Goal: Task Accomplishment & Management: Complete application form

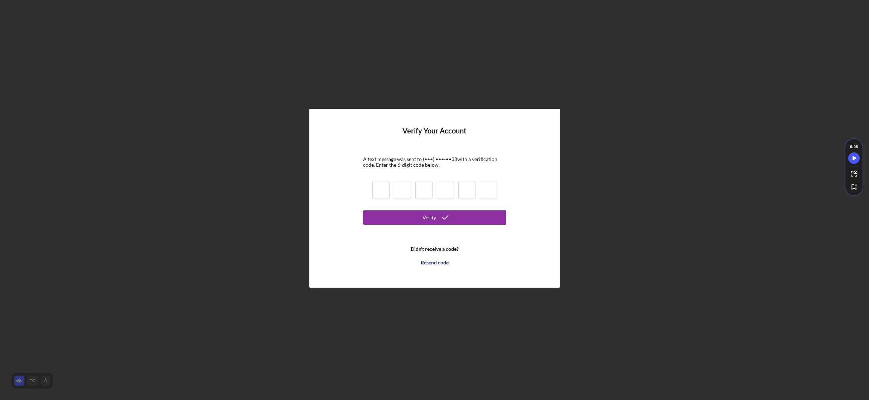
click at [378, 192] on input at bounding box center [380, 190] width 17 height 18
click at [442, 262] on div "Resend code" at bounding box center [435, 263] width 28 height 14
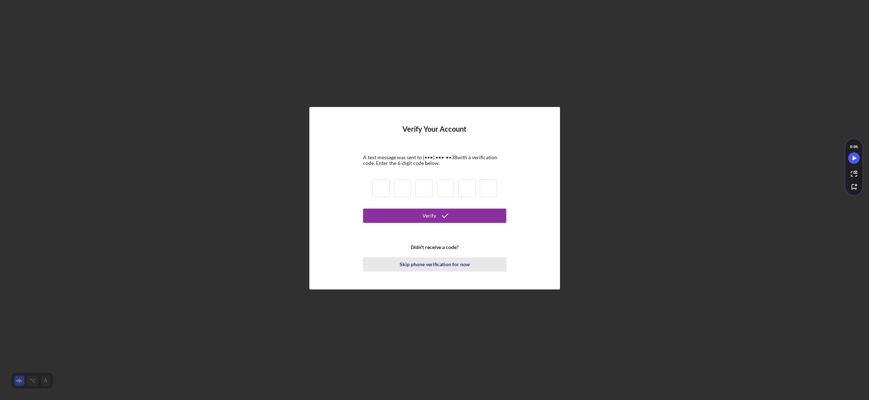
click at [430, 264] on div "Skip phone verification for now" at bounding box center [435, 264] width 70 height 14
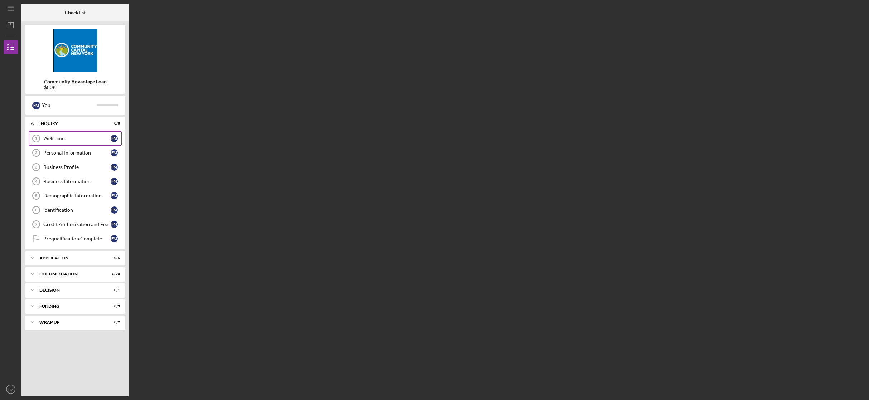
click at [100, 136] on div "Welcome" at bounding box center [76, 139] width 67 height 6
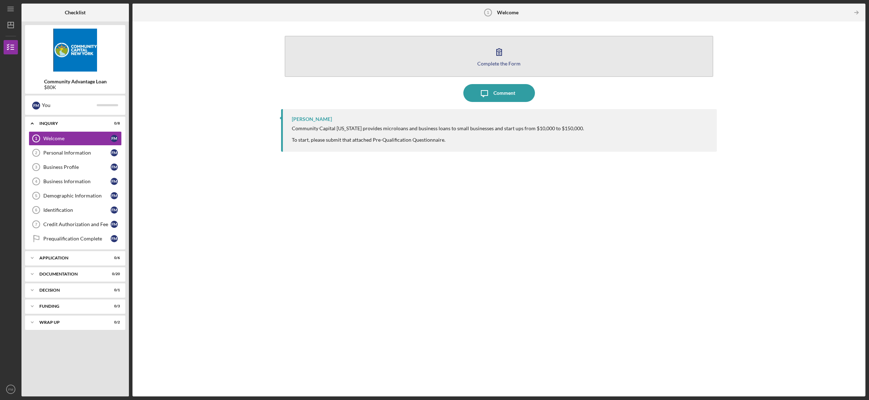
click at [502, 54] on icon "button" at bounding box center [499, 52] width 18 height 18
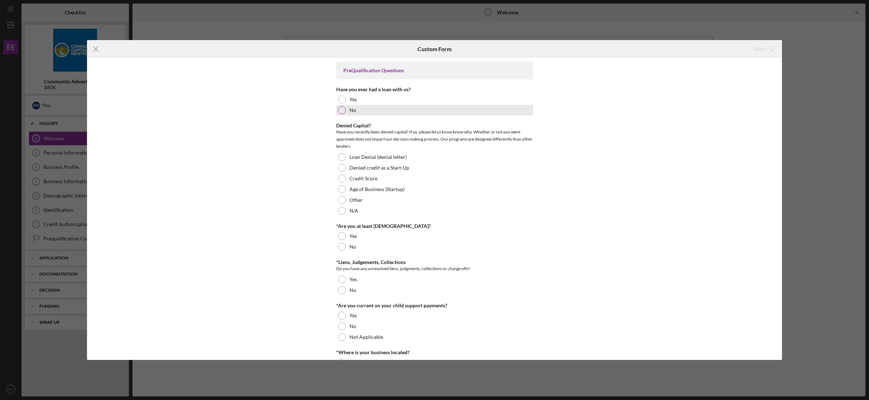
click at [342, 110] on div at bounding box center [342, 110] width 8 height 8
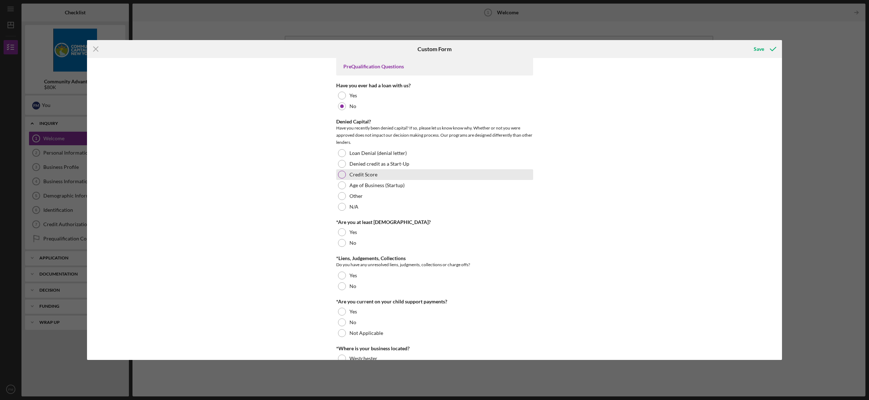
scroll to position [4, 0]
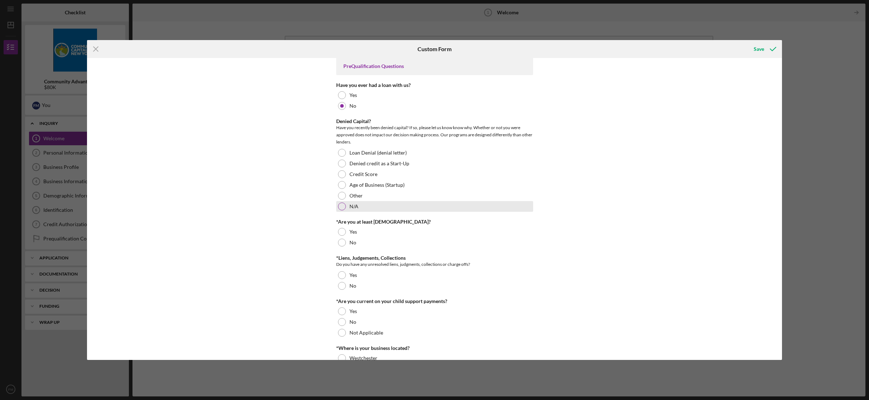
click at [340, 206] on div at bounding box center [342, 207] width 8 height 8
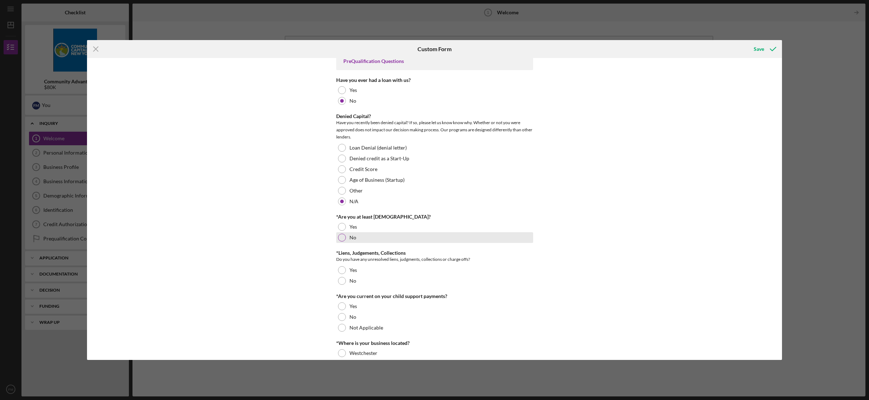
scroll to position [14, 0]
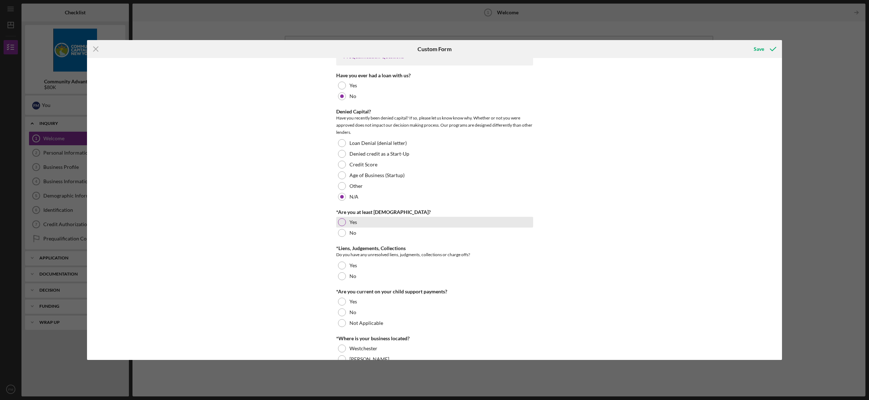
click at [341, 222] on div at bounding box center [342, 222] width 8 height 8
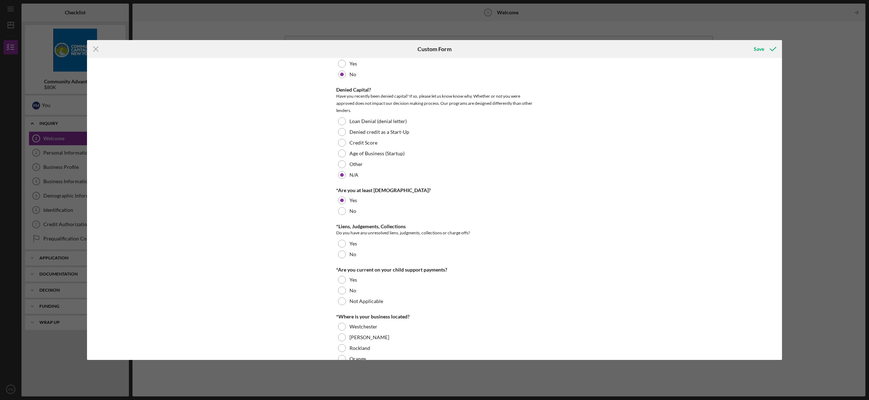
scroll to position [45, 0]
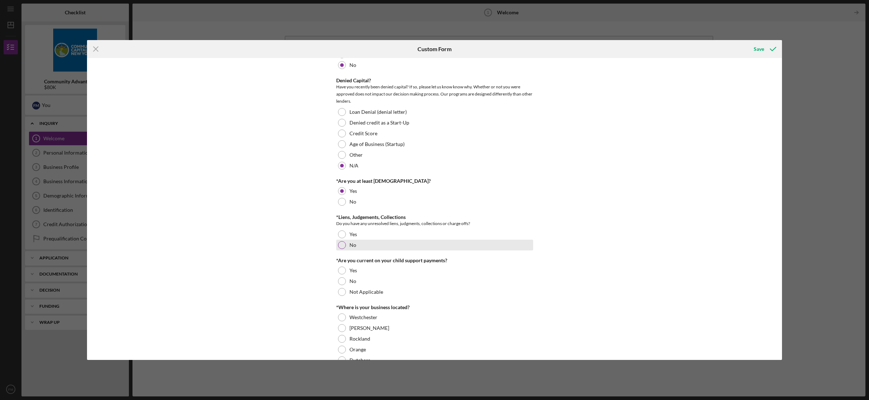
click at [340, 245] on div at bounding box center [342, 245] width 8 height 8
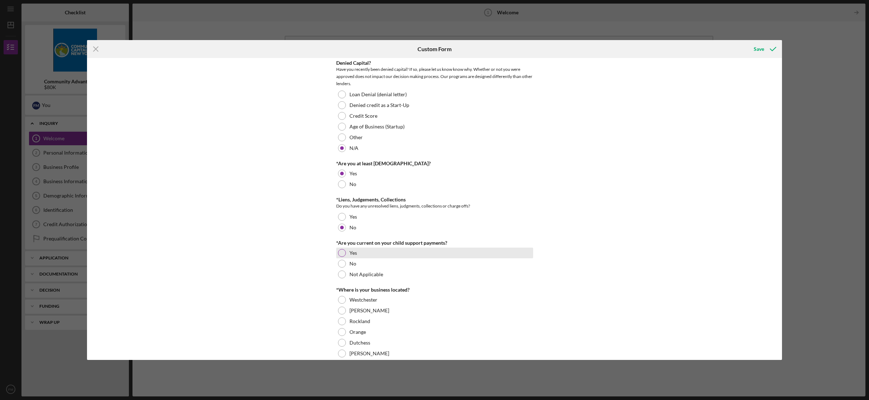
scroll to position [91, 0]
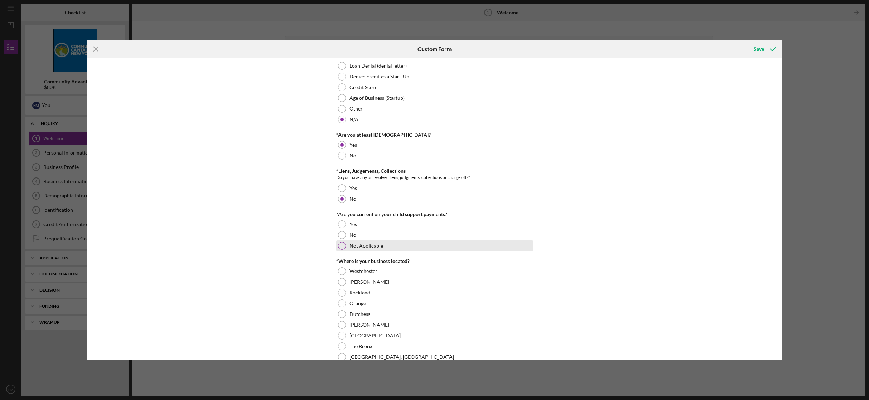
click at [344, 245] on div at bounding box center [342, 246] width 8 height 8
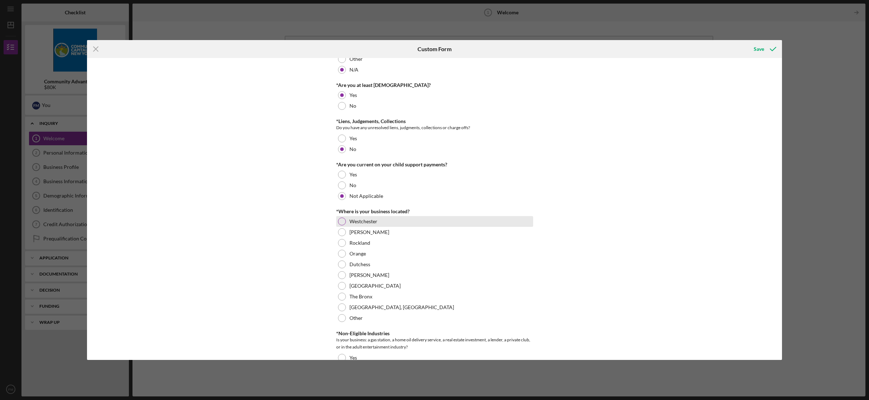
scroll to position [158, 0]
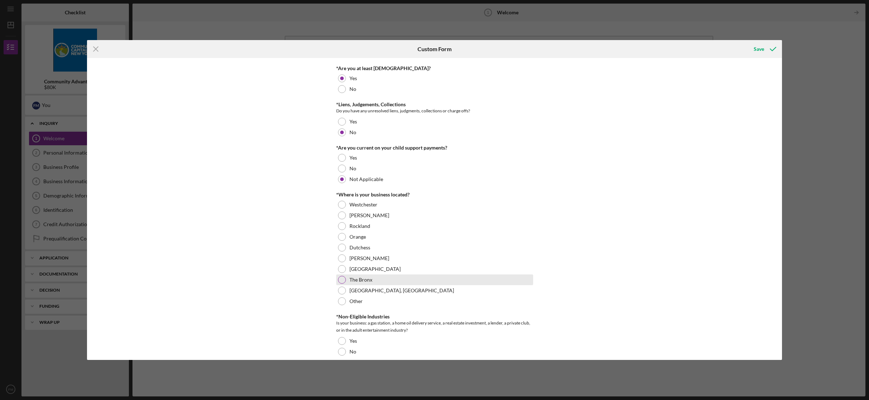
click at [343, 279] on div at bounding box center [342, 280] width 8 height 8
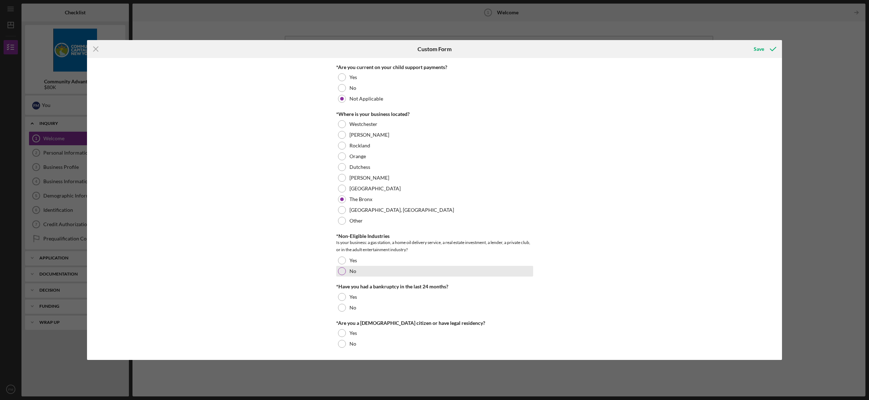
click at [342, 271] on div at bounding box center [342, 272] width 8 height 8
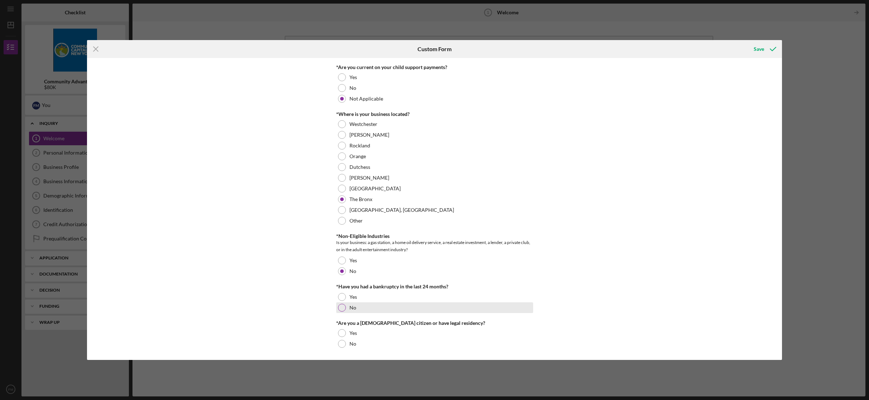
click at [341, 308] on div at bounding box center [342, 308] width 8 height 8
click at [341, 334] on div at bounding box center [342, 333] width 8 height 8
click at [758, 49] on div "Save" at bounding box center [759, 49] width 10 height 14
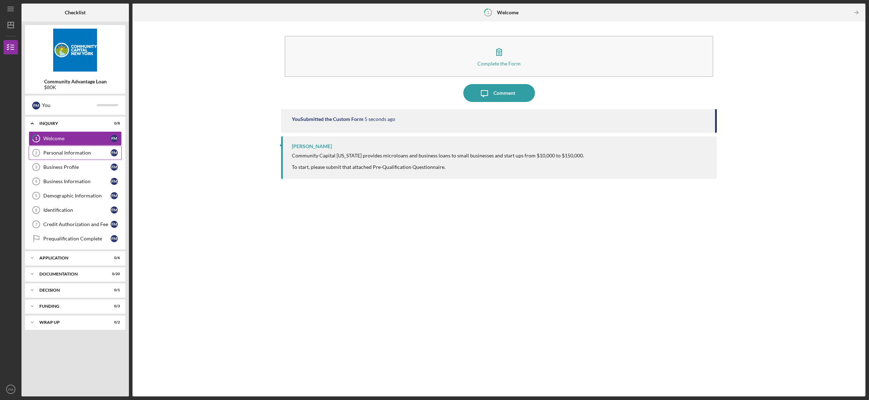
click at [71, 153] on div "Personal Information" at bounding box center [76, 153] width 67 height 6
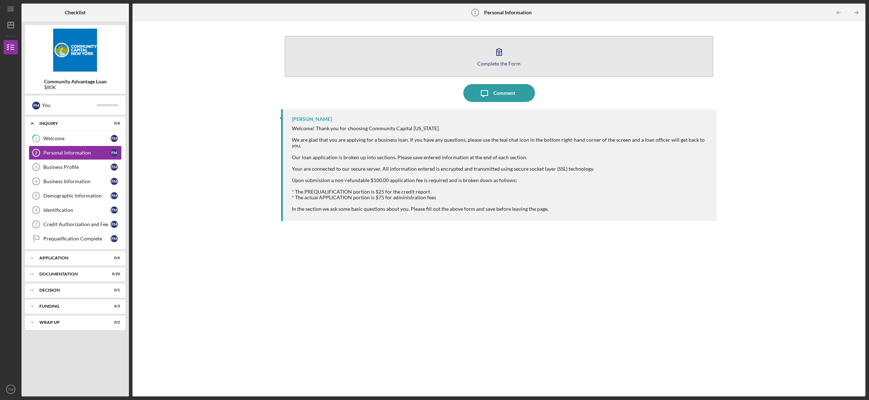
click at [506, 60] on button "Complete the Form Form" at bounding box center [499, 56] width 428 height 41
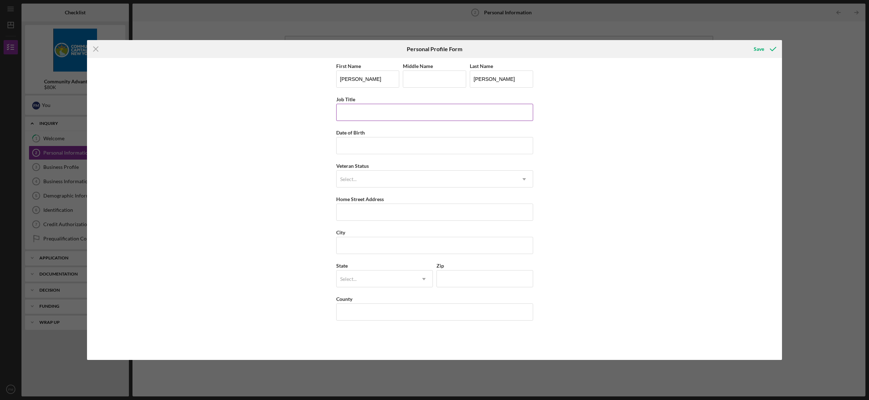
click at [390, 111] on input "Job Title" at bounding box center [434, 112] width 197 height 17
type input "President"
type input "[DATE]"
click at [395, 184] on div "Select..." at bounding box center [426, 179] width 179 height 16
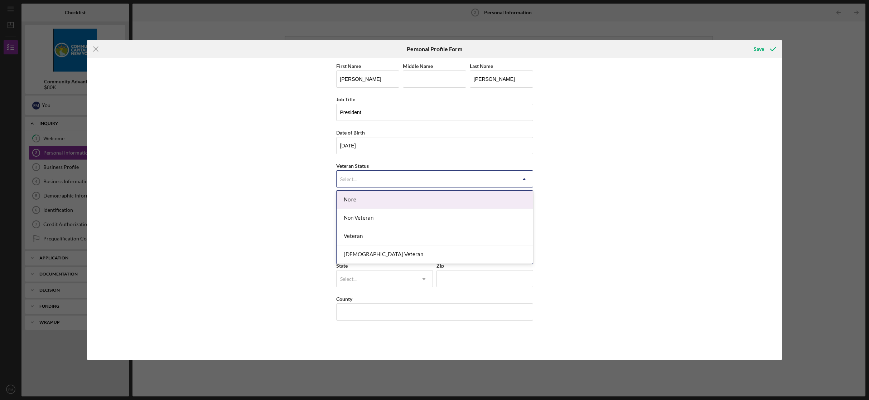
click at [385, 202] on div "None" at bounding box center [435, 200] width 196 height 18
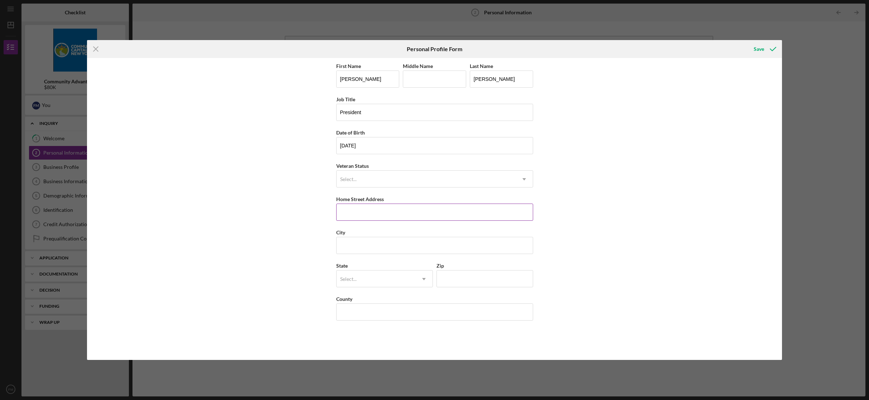
click at [389, 213] on input "Home Street Address" at bounding box center [434, 212] width 197 height 17
click at [386, 212] on input "[STREET_ADDRESS][PERSON_NAME]" at bounding box center [434, 212] width 197 height 17
type input "[STREET_ADDRESS][PERSON_NAME] 54B"
click at [383, 248] on input "City" at bounding box center [434, 245] width 197 height 17
type input "[GEOGRAPHIC_DATA]"
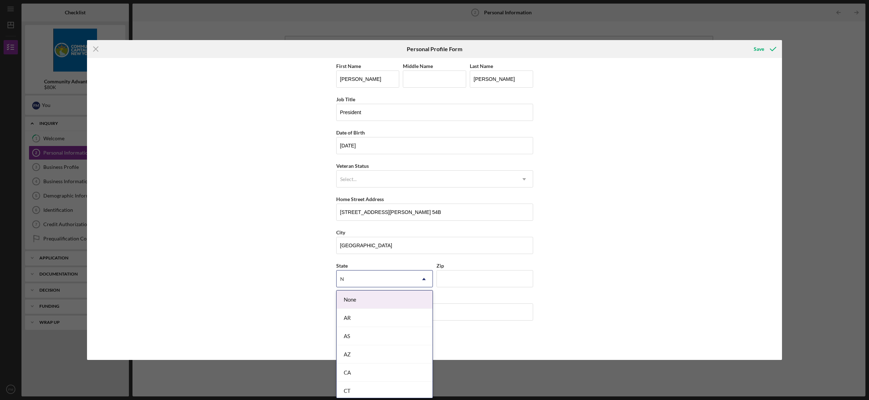
type input "N"
click at [277, 295] on div "First Name [PERSON_NAME] Middle Name Last Name [PERSON_NAME] Job Title Presiden…" at bounding box center [434, 209] width 695 height 302
click at [420, 279] on icon "Icon/Dropdown Arrow" at bounding box center [423, 279] width 17 height 17
click at [377, 319] on div "NY" at bounding box center [385, 316] width 96 height 18
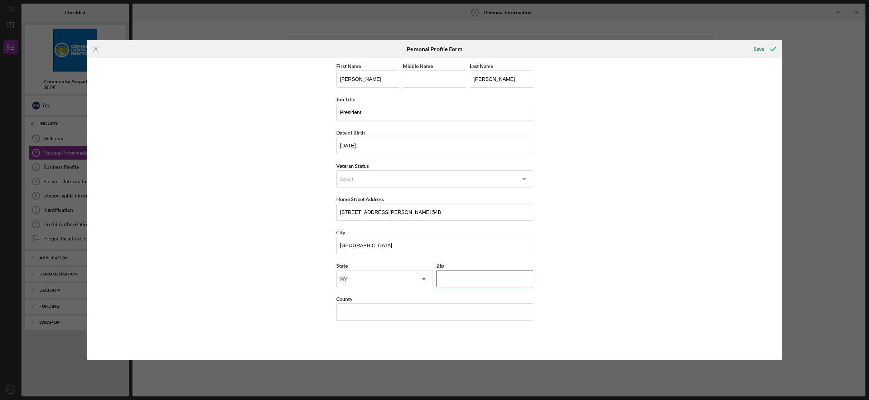
click at [473, 275] on input "Zip" at bounding box center [485, 278] width 97 height 17
type input "10452"
click at [365, 309] on input "County" at bounding box center [434, 312] width 197 height 17
click at [357, 312] on input "County" at bounding box center [434, 312] width 197 height 17
type input "[GEOGRAPHIC_DATA]"
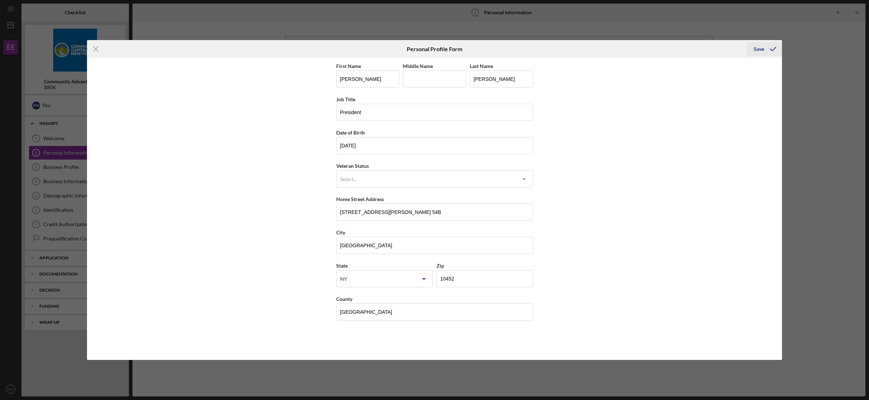
click at [759, 50] on div "Save" at bounding box center [759, 49] width 10 height 14
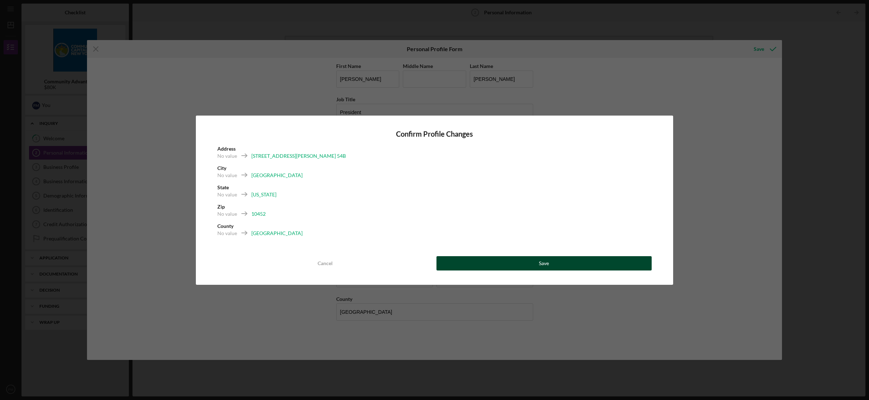
click at [535, 269] on button "Save" at bounding box center [545, 263] width 216 height 14
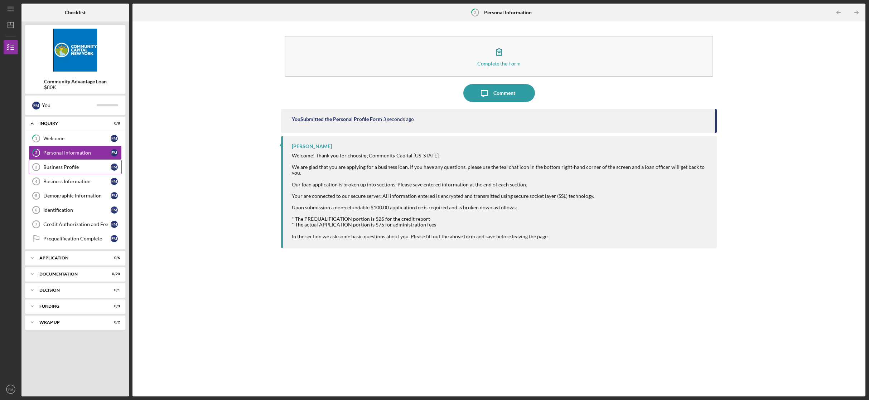
click at [77, 167] on div "Business Profile" at bounding box center [76, 167] width 67 height 6
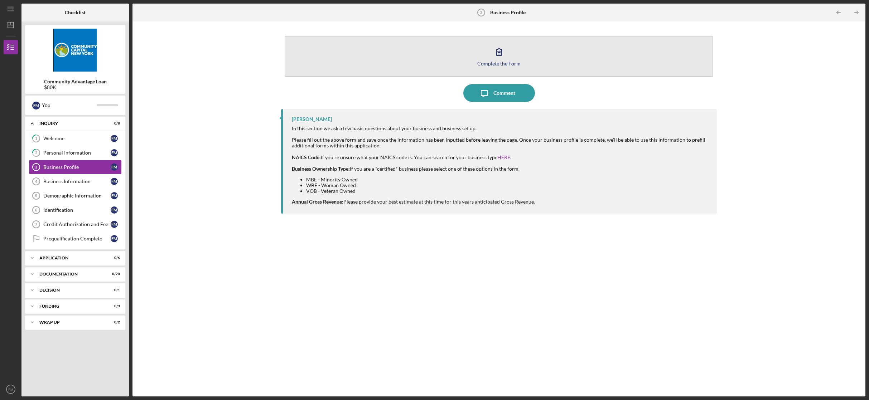
click at [496, 53] on icon "button" at bounding box center [499, 52] width 18 height 18
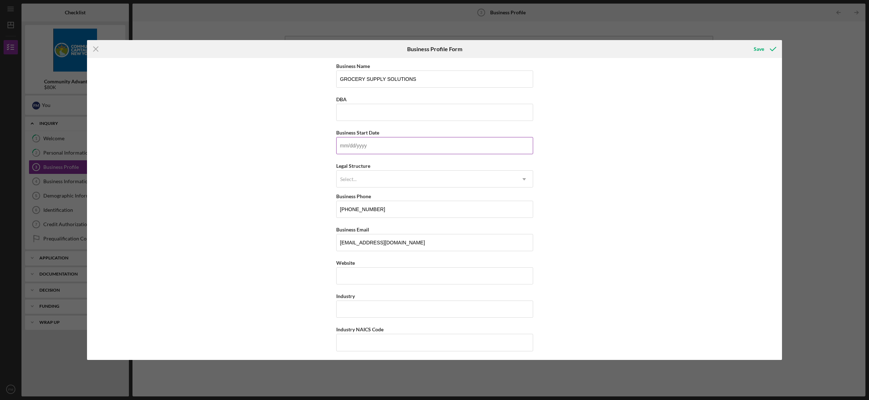
click at [375, 148] on input "Business Start Date" at bounding box center [434, 145] width 197 height 17
type input "[DATE]"
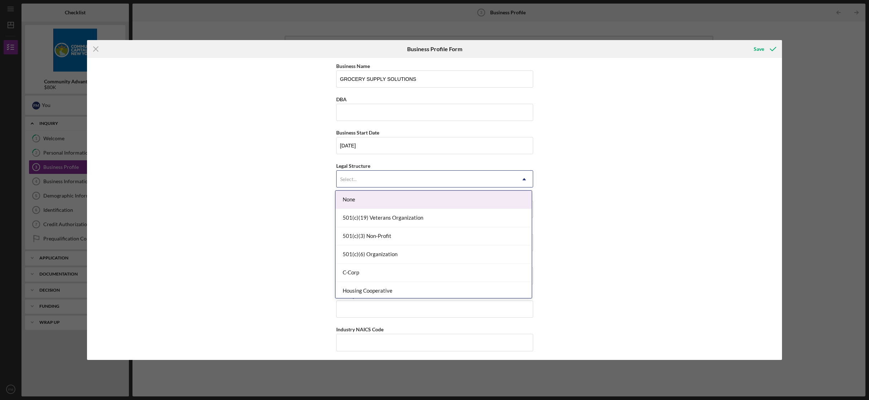
click at [425, 178] on div "Select..." at bounding box center [426, 179] width 179 height 16
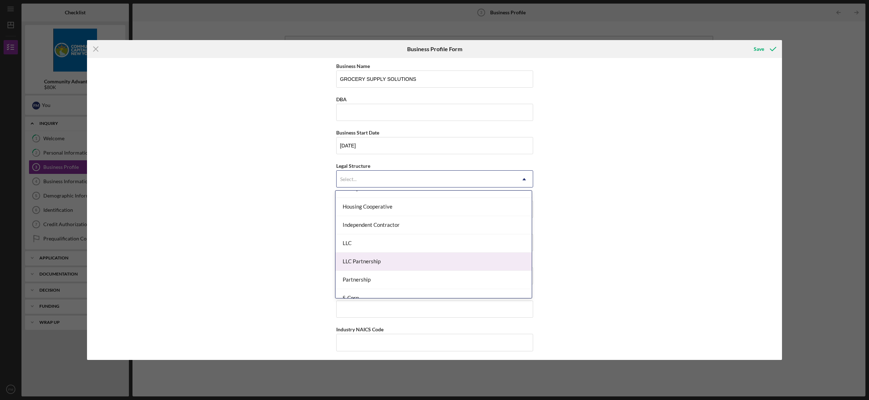
scroll to position [167, 0]
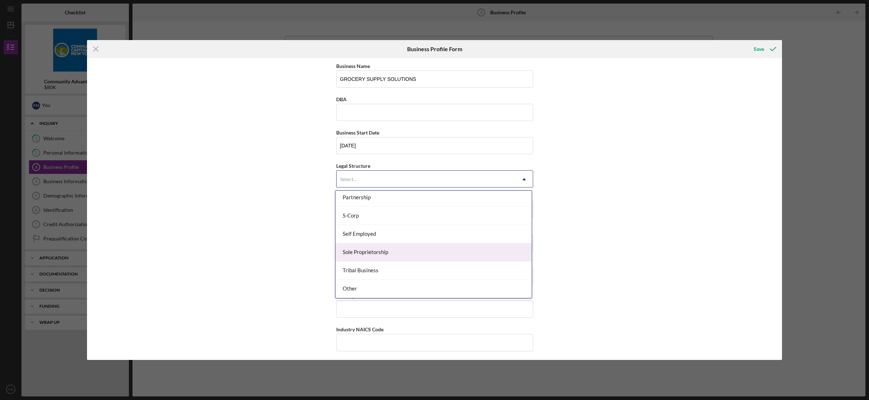
click at [430, 256] on div "Sole Proprietorship" at bounding box center [434, 253] width 196 height 18
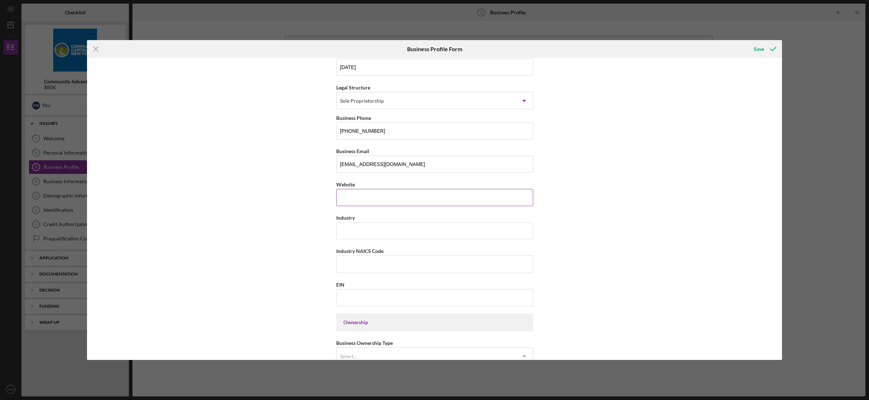
scroll to position [82, 0]
click at [426, 228] on input "Industry" at bounding box center [434, 226] width 197 height 17
type input "wholesale"
click at [400, 257] on input "Industry NAICS Code" at bounding box center [434, 260] width 197 height 17
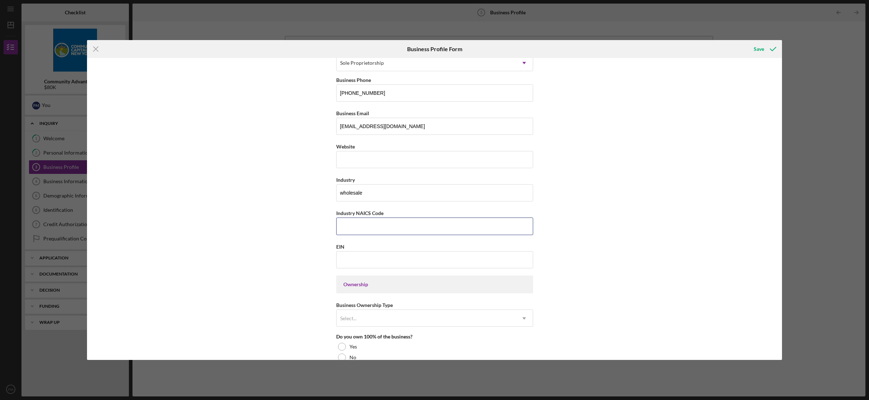
scroll to position [117, 0]
click at [353, 258] on input "EIN" at bounding box center [434, 258] width 197 height 17
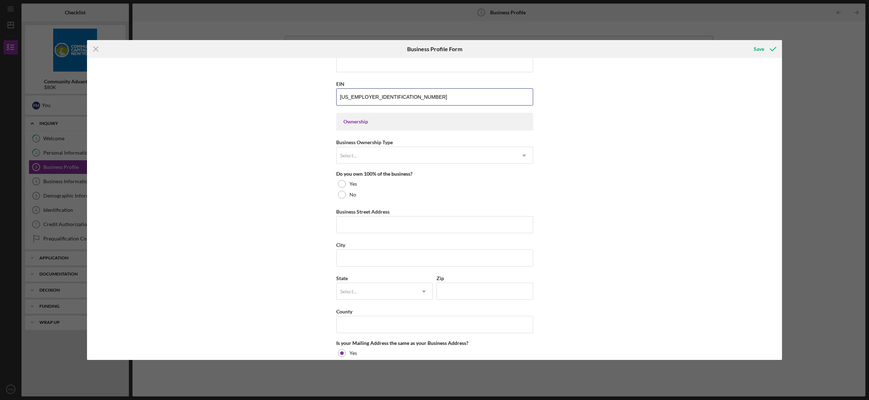
scroll to position [284, 0]
type input "[US_EMPLOYER_IDENTIFICATION_NUMBER]"
click at [517, 150] on icon "Icon/Dropdown Arrow" at bounding box center [524, 151] width 17 height 17
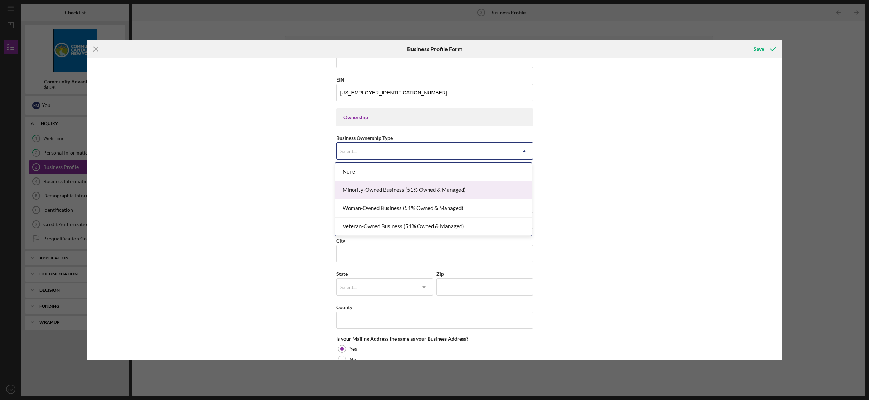
click at [472, 192] on div "Minority-Owned Business (51% Owned & Managed)" at bounding box center [434, 190] width 196 height 18
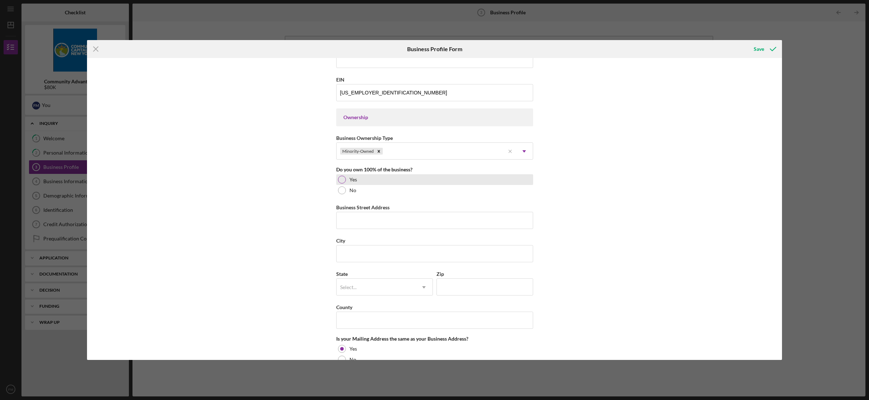
click at [343, 180] on div at bounding box center [342, 180] width 8 height 8
click at [376, 220] on input "Business Street Address" at bounding box center [434, 220] width 197 height 17
click at [394, 221] on input "1165 [PERSON_NAME] Apt b-54" at bounding box center [434, 220] width 197 height 17
type input "[STREET_ADDRESS][PERSON_NAME]"
click at [373, 253] on input "City" at bounding box center [434, 253] width 197 height 17
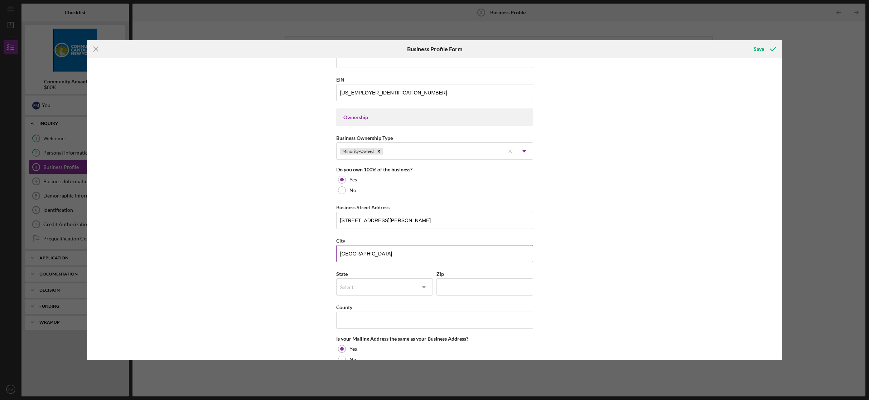
type input "[GEOGRAPHIC_DATA]"
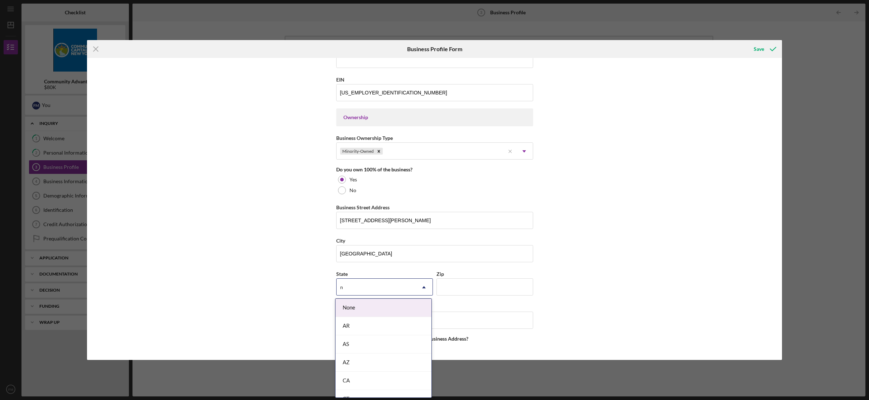
type input "n"
click at [310, 271] on div "Business Name GROCERY SUPPLY SOLUTIONS DBA Business Start Date [DATE] Legal Str…" at bounding box center [434, 209] width 695 height 302
click at [419, 288] on icon "Icon/Dropdown Arrow" at bounding box center [423, 287] width 17 height 17
click at [374, 310] on div "NY" at bounding box center [384, 304] width 96 height 18
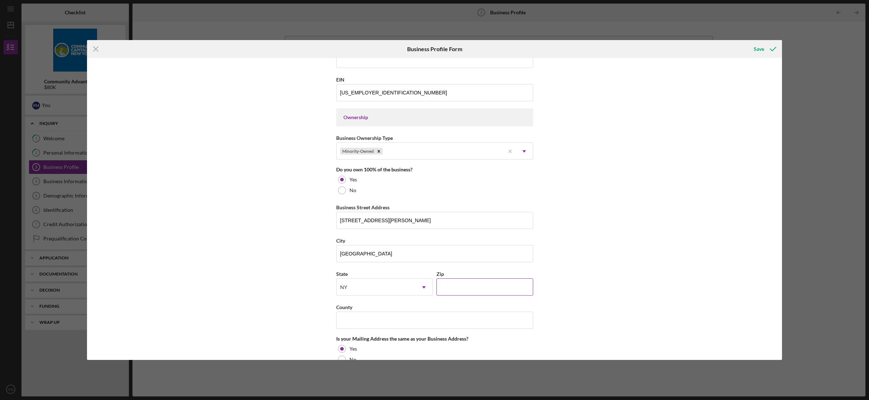
click at [451, 286] on input "Zip" at bounding box center [485, 287] width 97 height 17
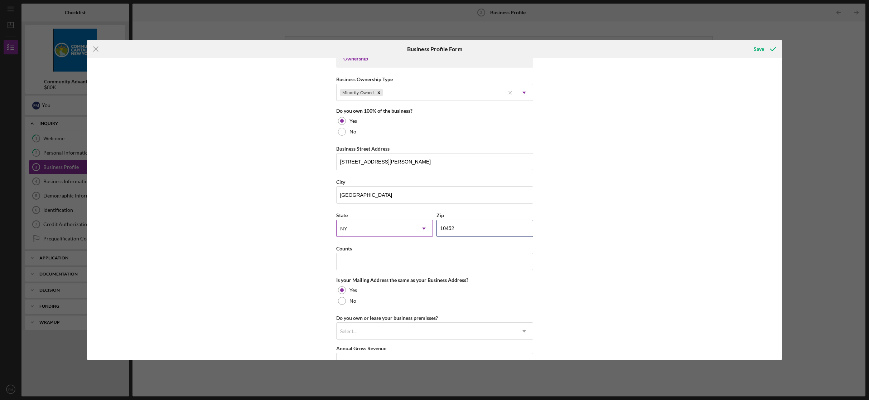
scroll to position [373, 0]
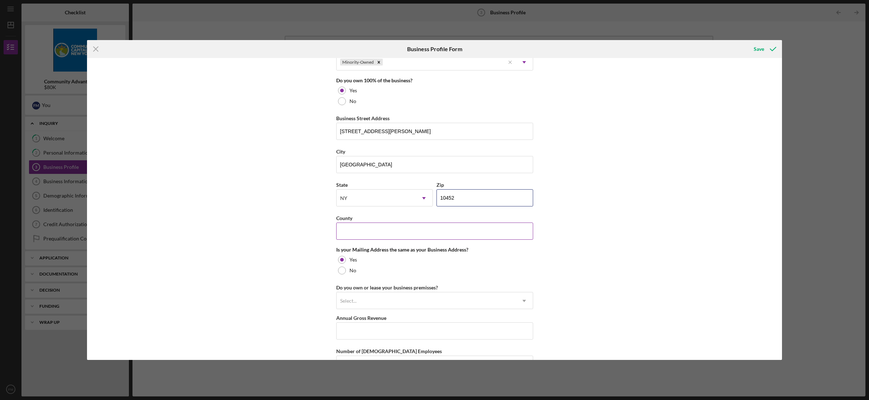
type input "10452"
click at [375, 233] on input "County" at bounding box center [434, 231] width 197 height 17
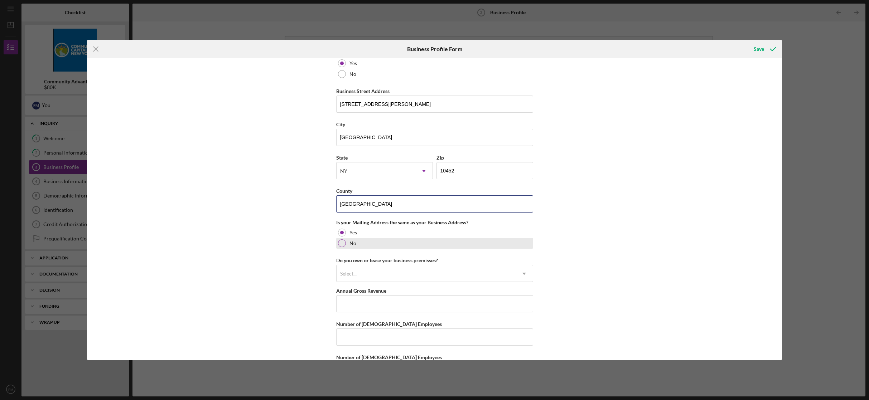
scroll to position [411, 0]
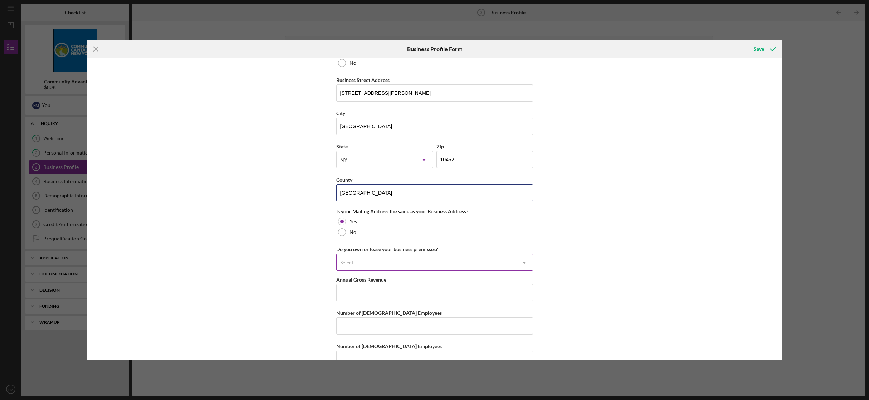
type input "[GEOGRAPHIC_DATA]"
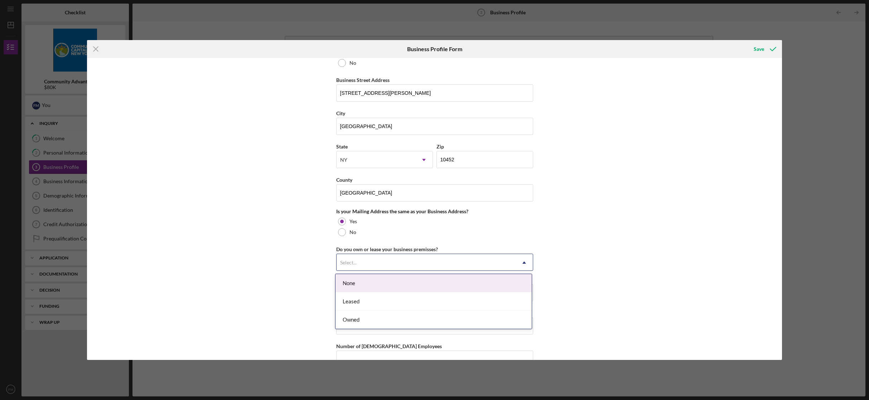
click at [516, 264] on icon "Icon/Dropdown Arrow" at bounding box center [524, 262] width 17 height 17
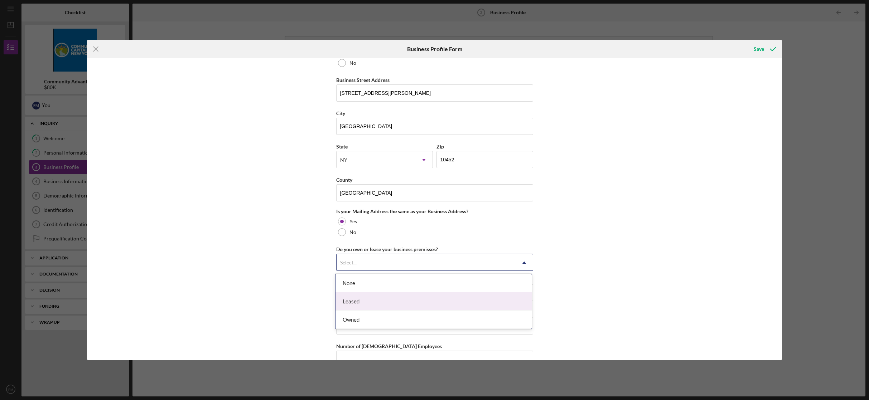
click at [494, 307] on div "Leased" at bounding box center [434, 302] width 196 height 18
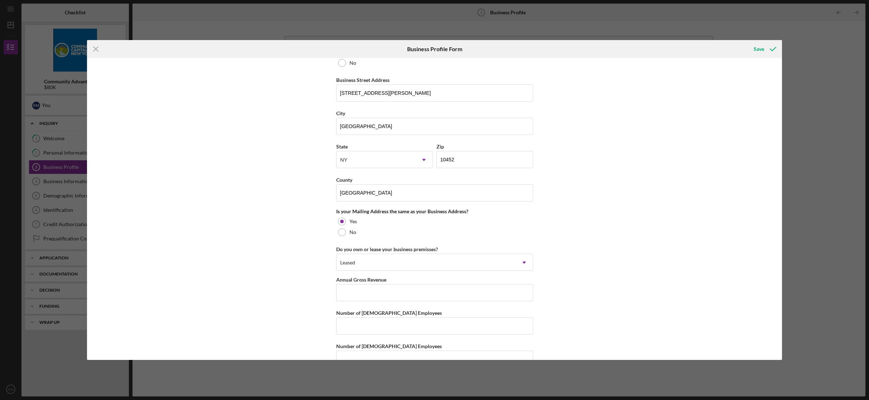
scroll to position [430, 0]
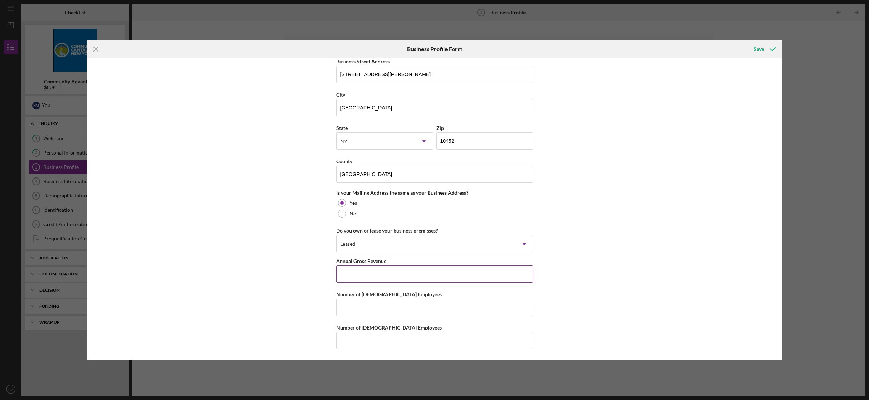
click at [414, 274] on input "Annual Gross Revenue" at bounding box center [434, 274] width 197 height 17
click at [381, 278] on input "Annual Gross Revenue" at bounding box center [434, 274] width 197 height 17
type input "$394,199"
click at [401, 305] on input "Number of [DEMOGRAPHIC_DATA] Employees" at bounding box center [434, 307] width 197 height 17
type input "2"
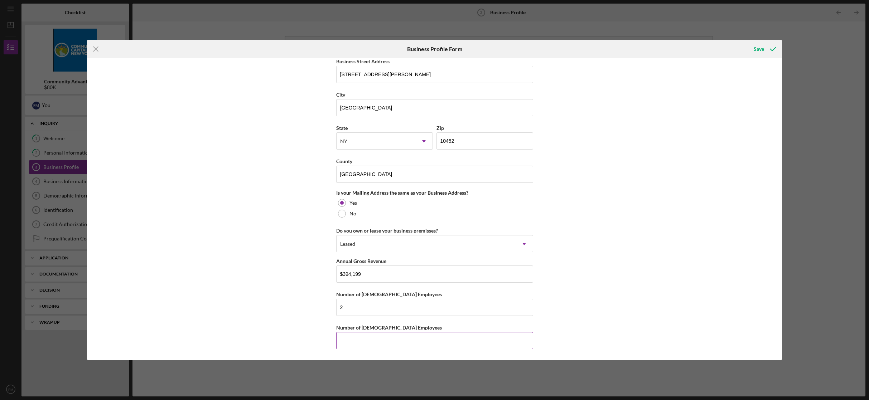
click at [411, 341] on input "Number of [DEMOGRAPHIC_DATA] Employees" at bounding box center [434, 340] width 197 height 17
type input "1"
click at [762, 49] on div "Save" at bounding box center [759, 49] width 10 height 14
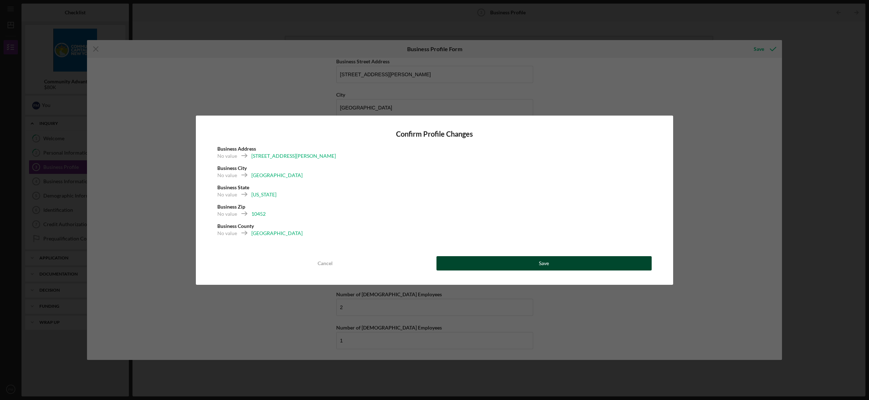
click at [522, 264] on button "Save" at bounding box center [545, 263] width 216 height 14
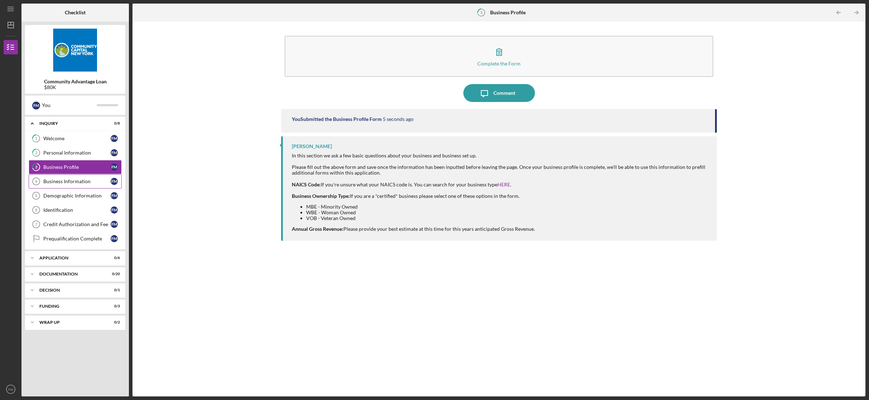
click at [80, 183] on div "Business Information" at bounding box center [76, 182] width 67 height 6
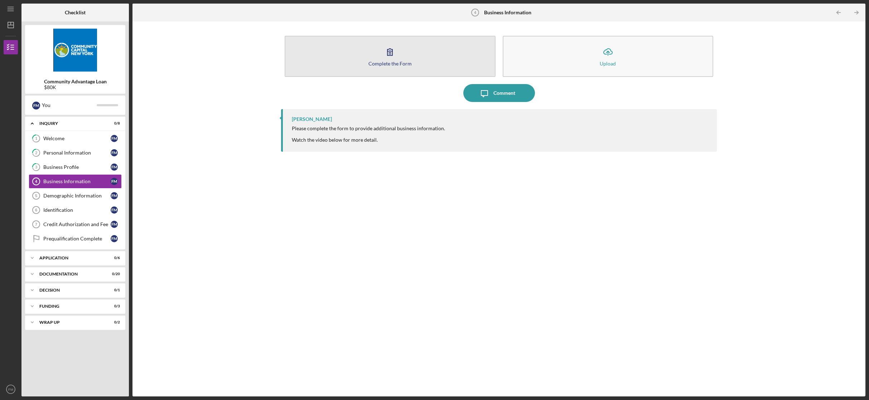
click at [390, 61] on div "Complete the Form" at bounding box center [389, 63] width 43 height 5
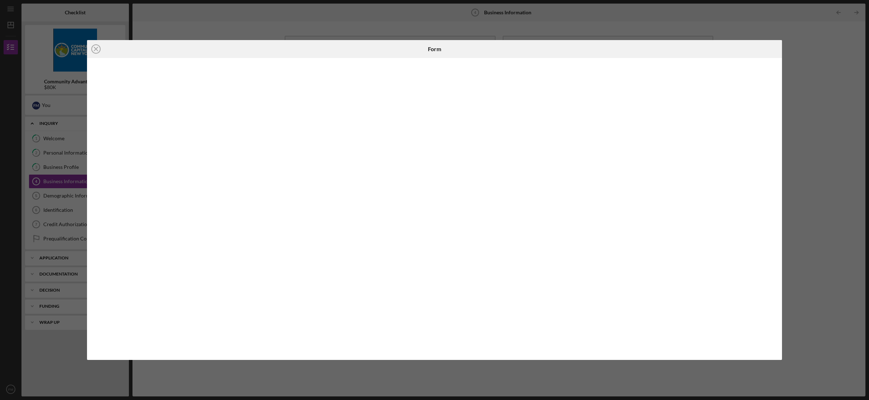
click at [95, 48] on icon "Icon/Close" at bounding box center [96, 49] width 18 height 18
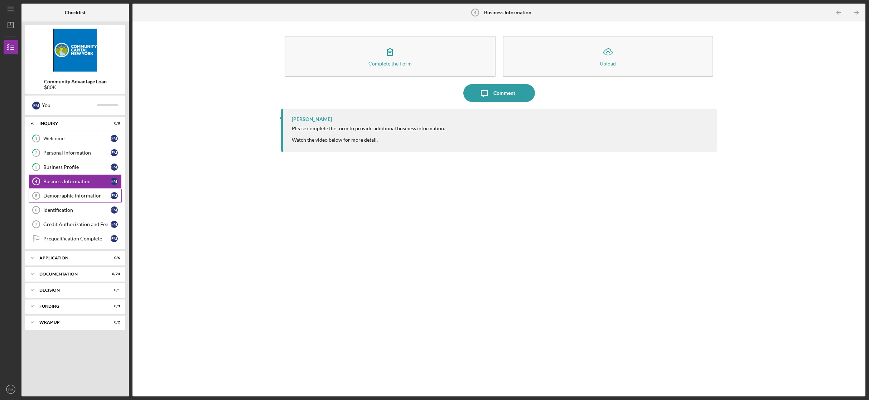
click at [67, 196] on div "Demographic Information" at bounding box center [76, 196] width 67 height 6
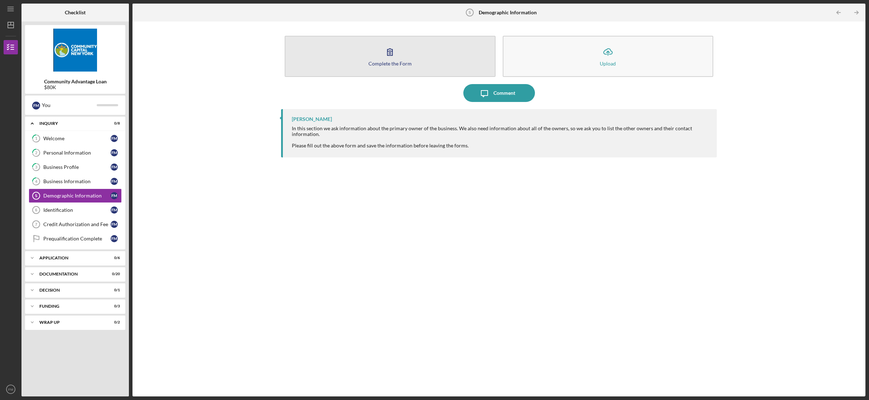
click at [398, 61] on div "Complete the Form" at bounding box center [389, 63] width 43 height 5
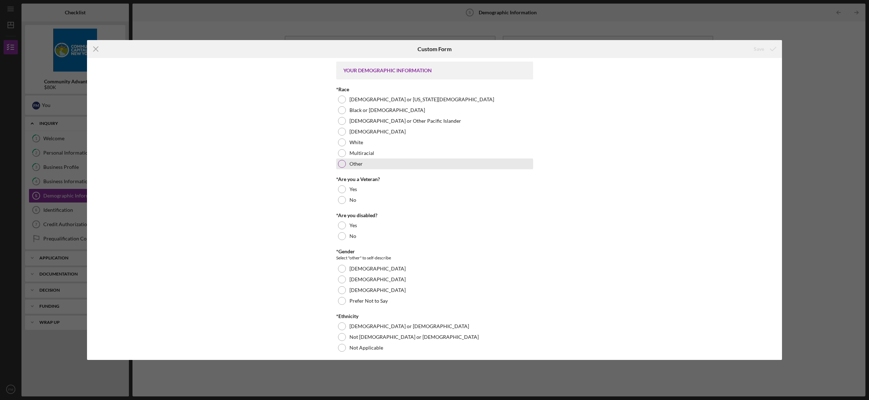
click at [341, 163] on div at bounding box center [342, 164] width 8 height 8
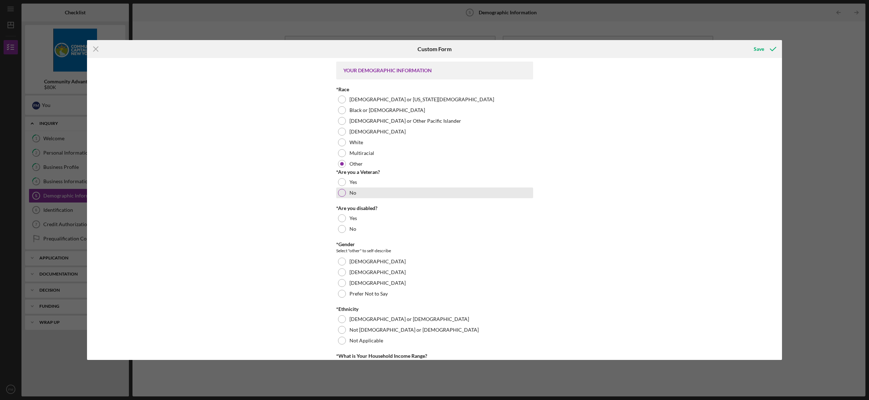
click at [342, 191] on div at bounding box center [342, 193] width 8 height 8
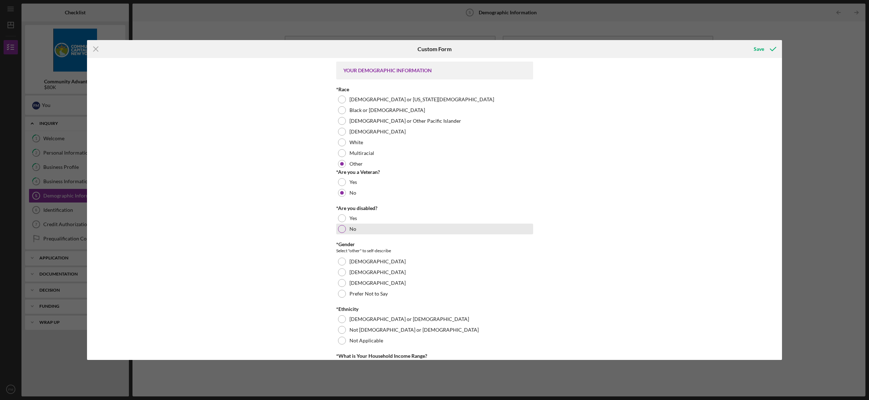
click at [341, 228] on div at bounding box center [342, 229] width 8 height 8
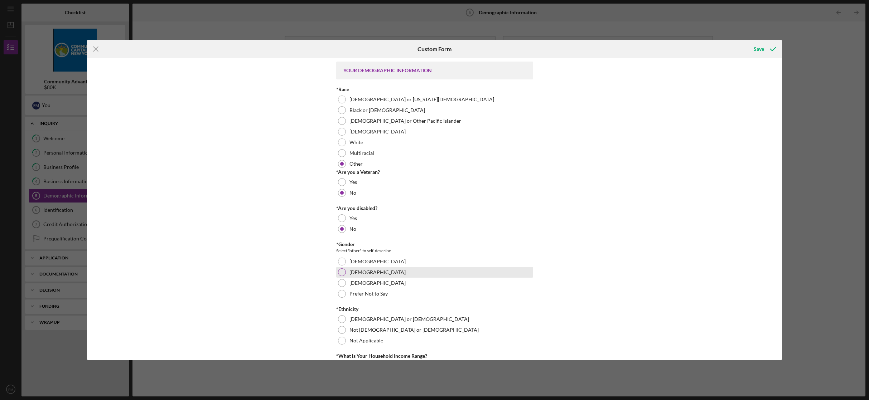
click at [341, 271] on div at bounding box center [342, 273] width 8 height 8
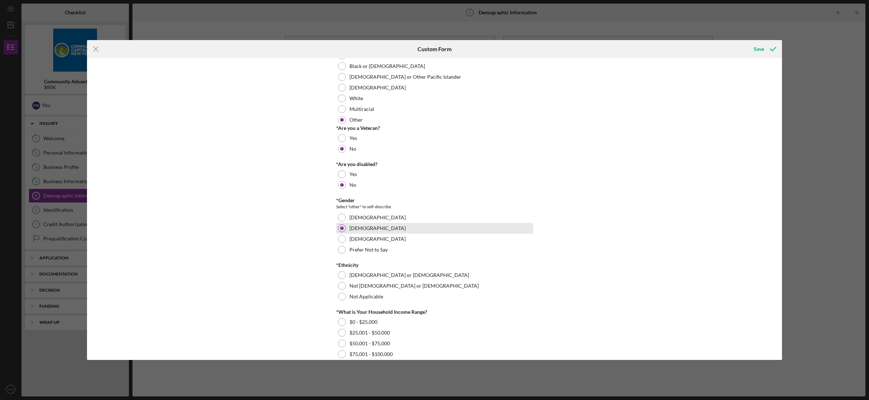
scroll to position [160, 0]
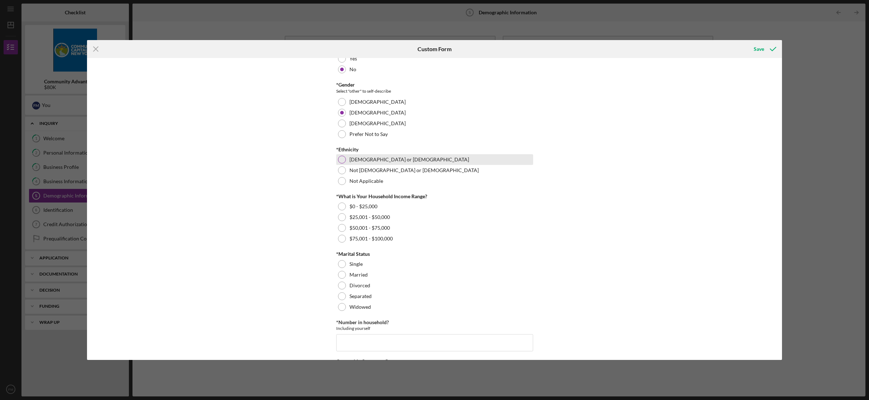
click at [341, 161] on div at bounding box center [342, 160] width 8 height 8
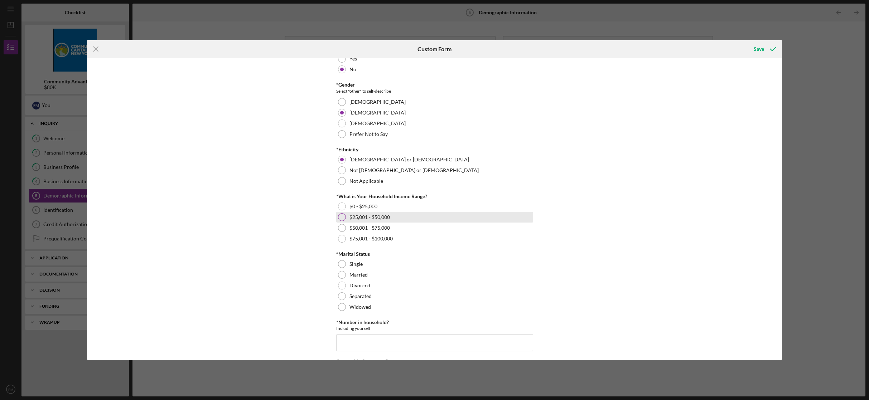
click at [340, 218] on div at bounding box center [342, 217] width 8 height 8
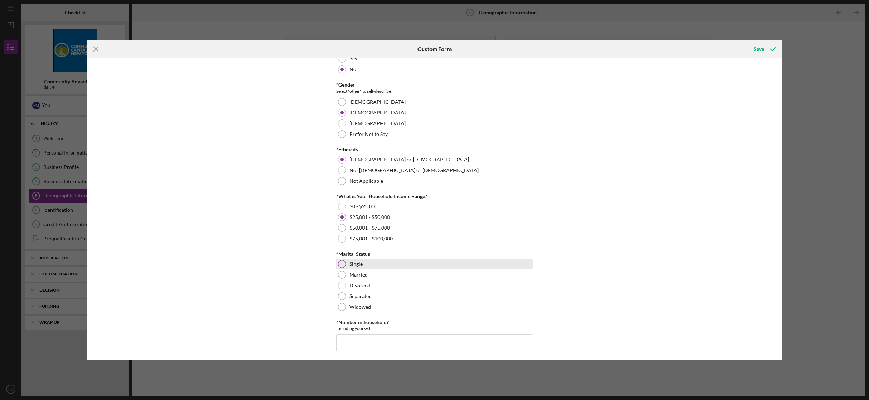
click at [339, 265] on div at bounding box center [342, 264] width 8 height 8
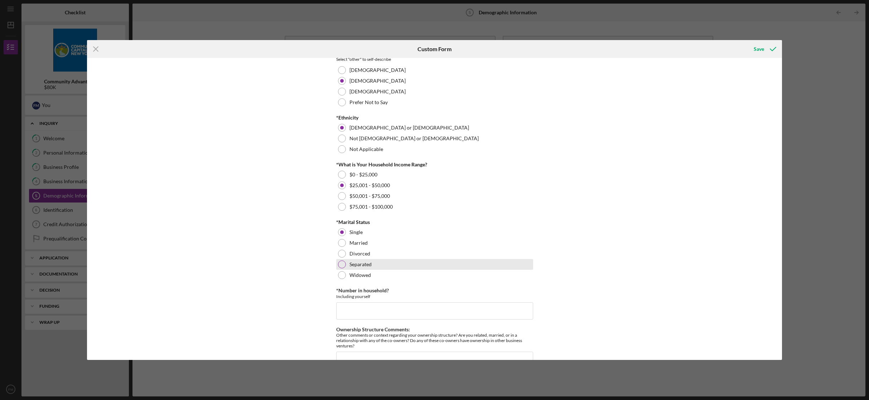
scroll to position [230, 0]
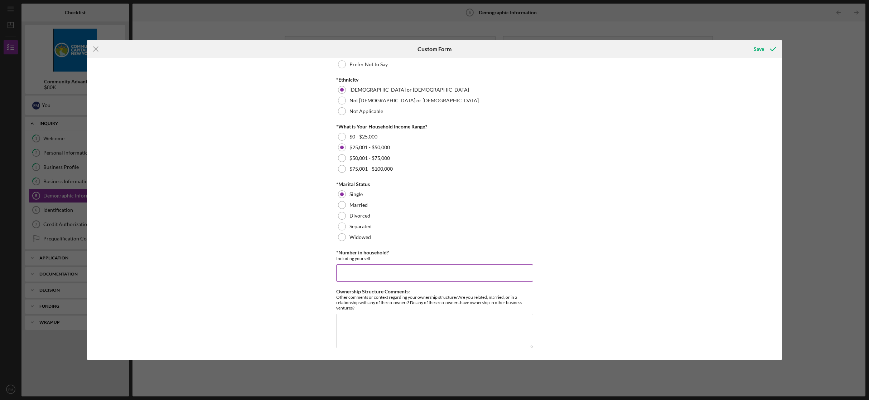
click at [397, 271] on input "*Number in household?" at bounding box center [434, 273] width 197 height 17
type input "1"
click at [755, 49] on div "Save" at bounding box center [759, 49] width 10 height 14
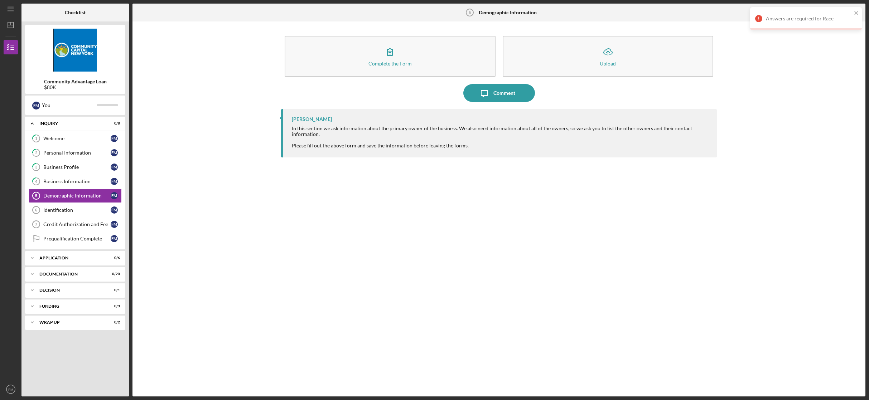
click at [784, 15] on div "Answers are required for Race" at bounding box center [803, 18] width 101 height 11
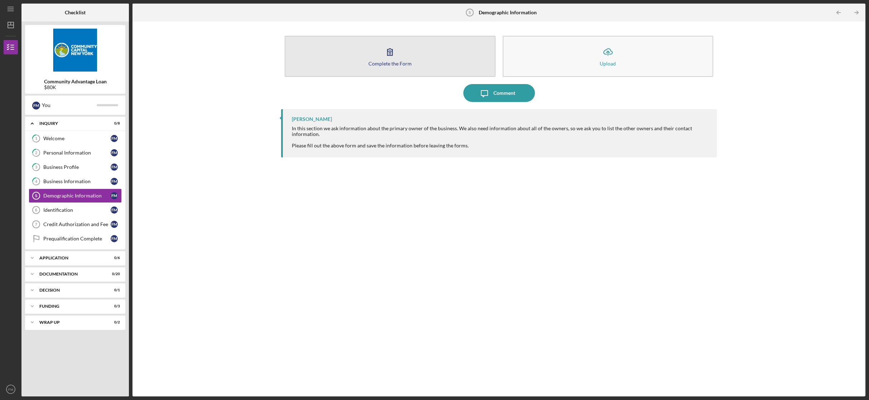
click at [385, 59] on icon "button" at bounding box center [390, 52] width 18 height 18
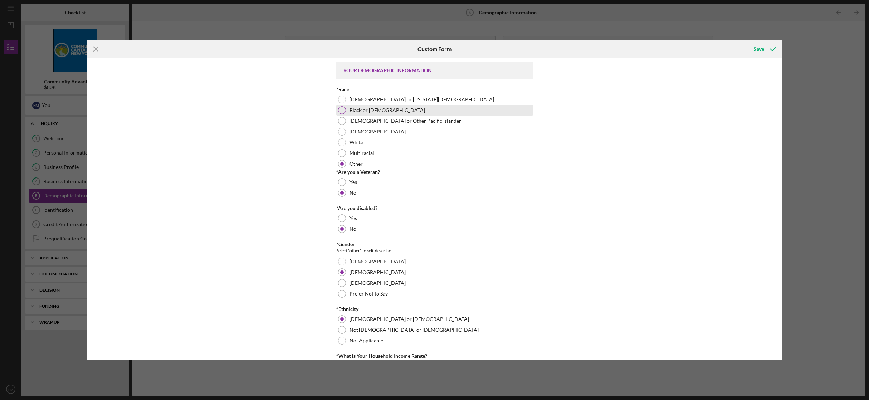
click at [343, 111] on div at bounding box center [342, 110] width 8 height 8
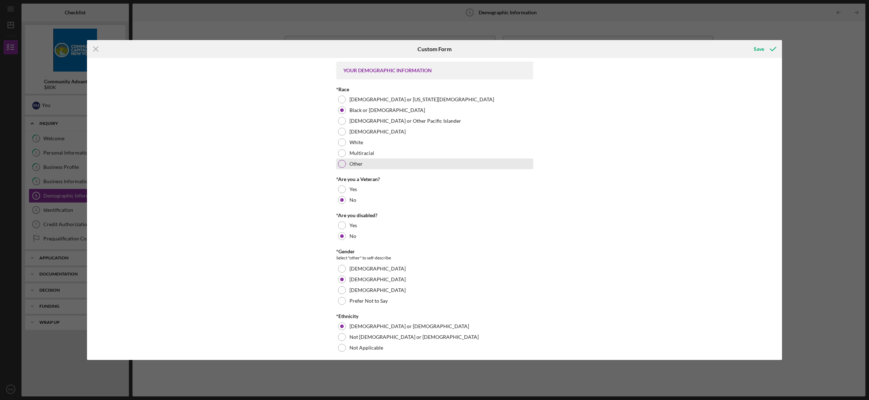
click at [340, 164] on div at bounding box center [342, 164] width 8 height 8
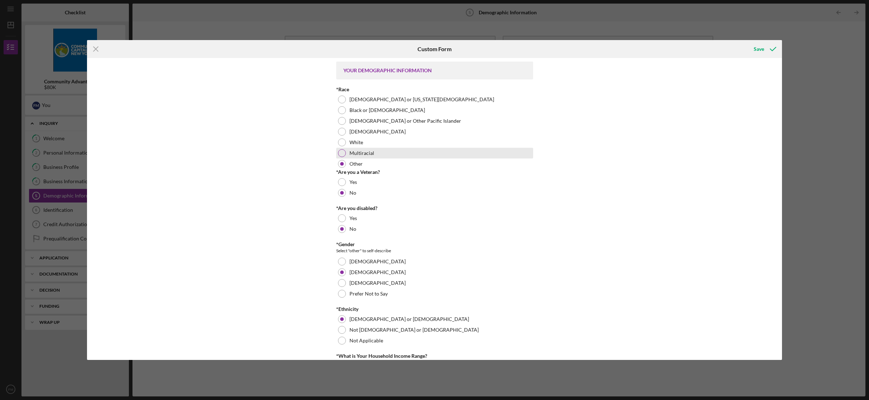
click at [342, 152] on div at bounding box center [342, 153] width 8 height 8
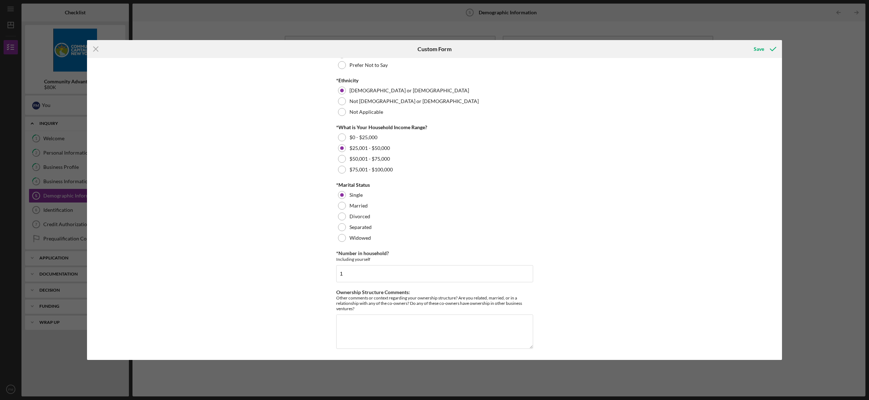
scroll to position [237, 0]
click at [761, 49] on div "Save" at bounding box center [759, 49] width 10 height 14
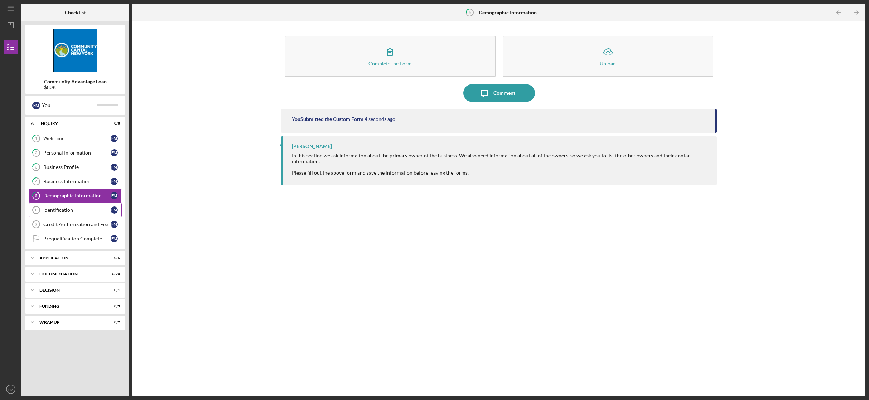
click at [56, 212] on div "Identification" at bounding box center [76, 210] width 67 height 6
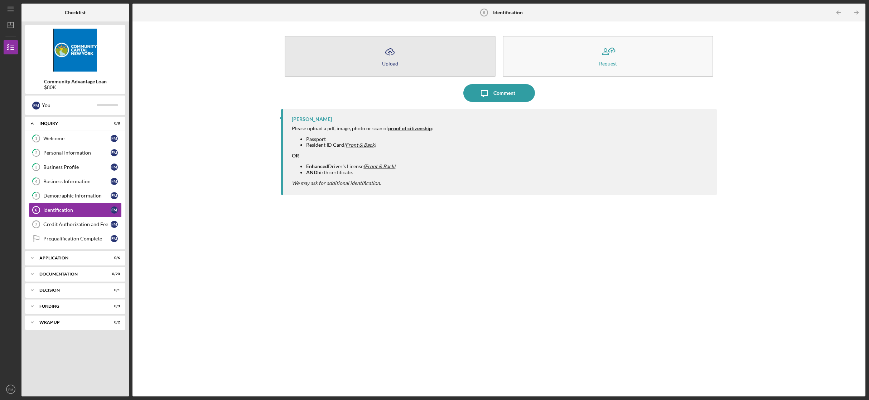
click at [400, 64] on button "Icon/Upload Upload" at bounding box center [390, 56] width 211 height 41
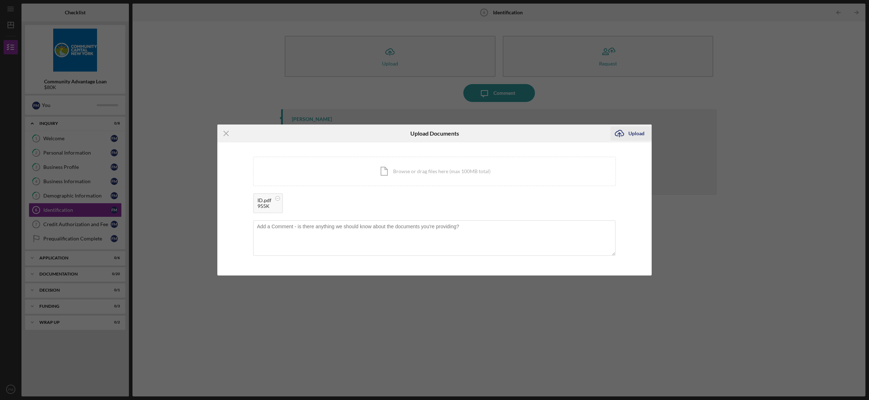
click at [635, 134] on div "Upload" at bounding box center [636, 133] width 16 height 14
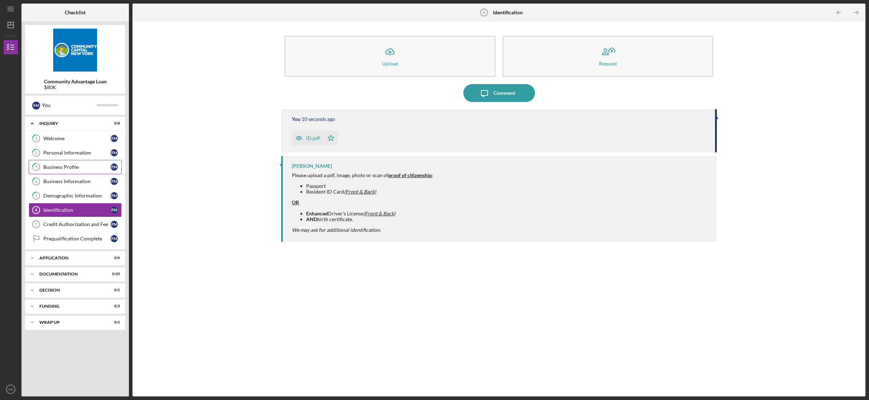
click at [71, 170] on div "Business Profile" at bounding box center [76, 167] width 67 height 6
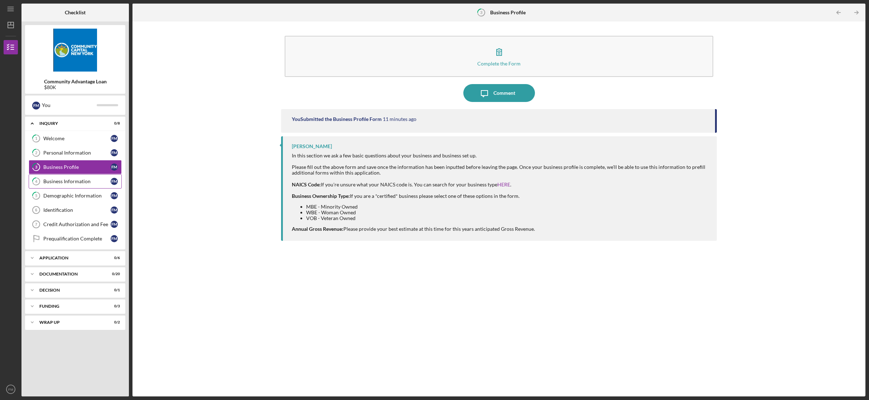
click at [68, 179] on div "Business Information" at bounding box center [76, 182] width 67 height 6
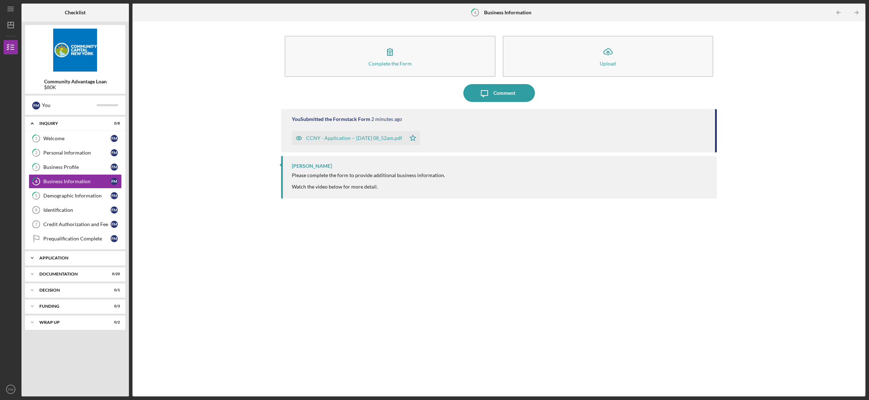
click at [62, 259] on div "Application" at bounding box center [77, 258] width 77 height 4
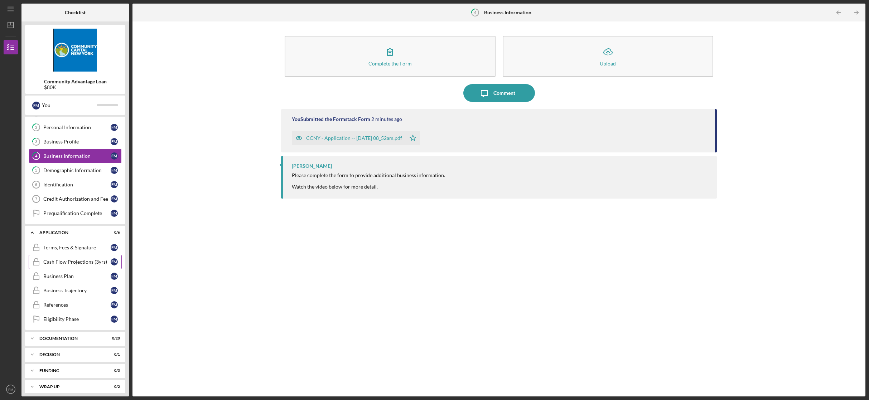
scroll to position [30, 0]
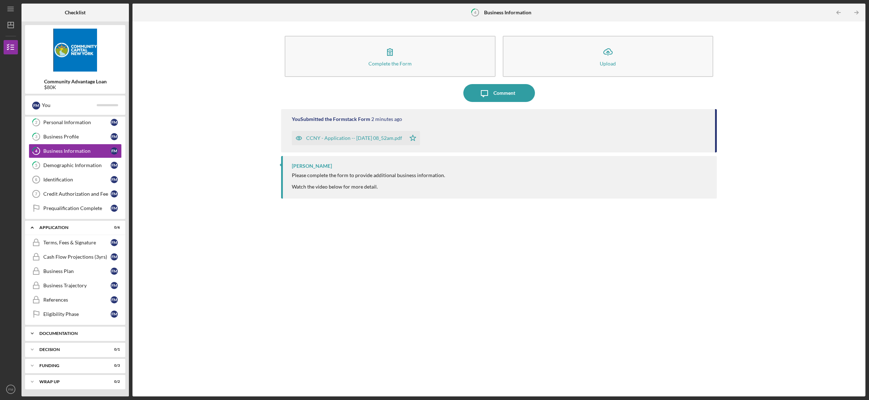
click at [76, 334] on div "Documentation" at bounding box center [77, 334] width 77 height 4
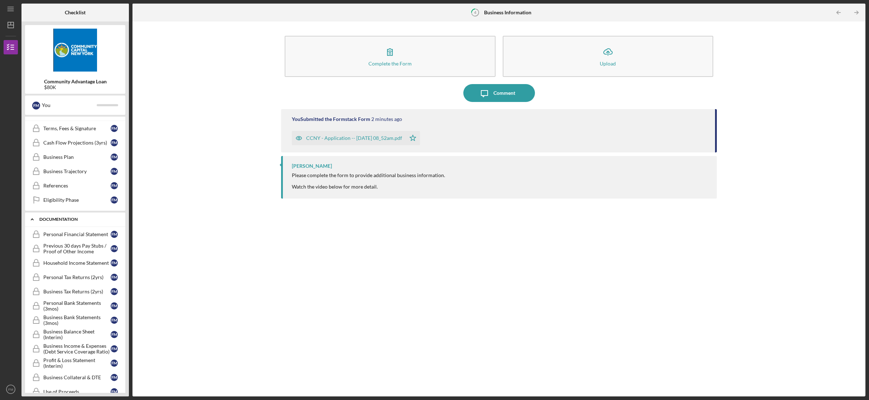
scroll to position [145, 0]
click at [84, 292] on div "Business Tax Returns (2yrs)" at bounding box center [76, 292] width 67 height 6
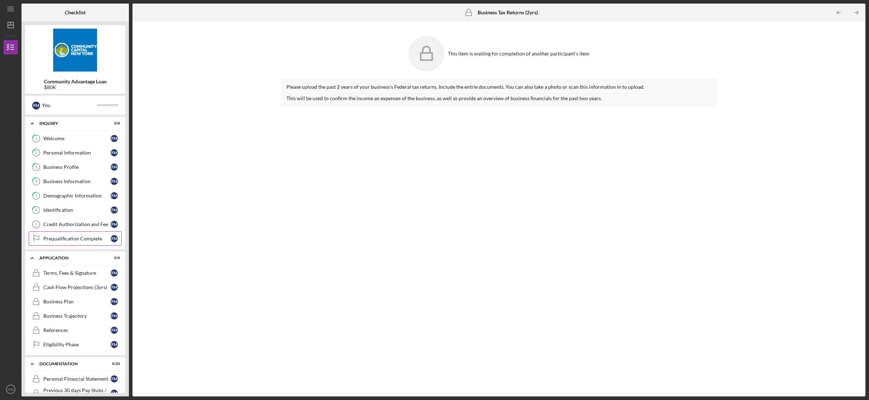
click at [80, 239] on div "Prequalification Complete" at bounding box center [76, 239] width 67 height 6
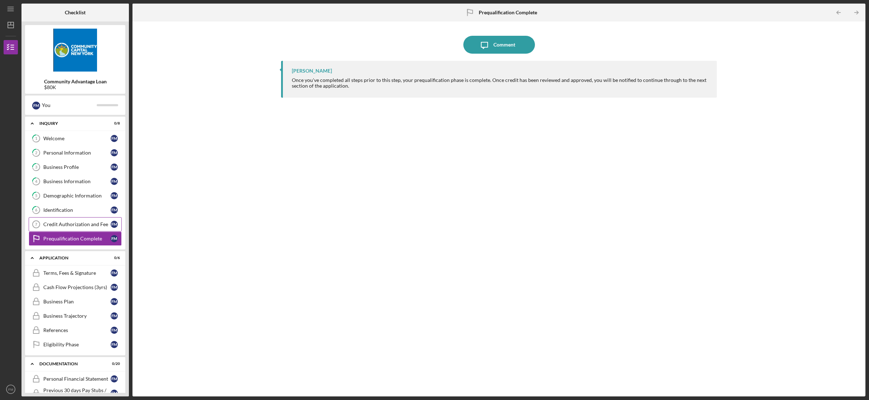
click at [78, 227] on link "Credit Authorization and Fee 7 Credit Authorization and Fee F M" at bounding box center [75, 224] width 93 height 14
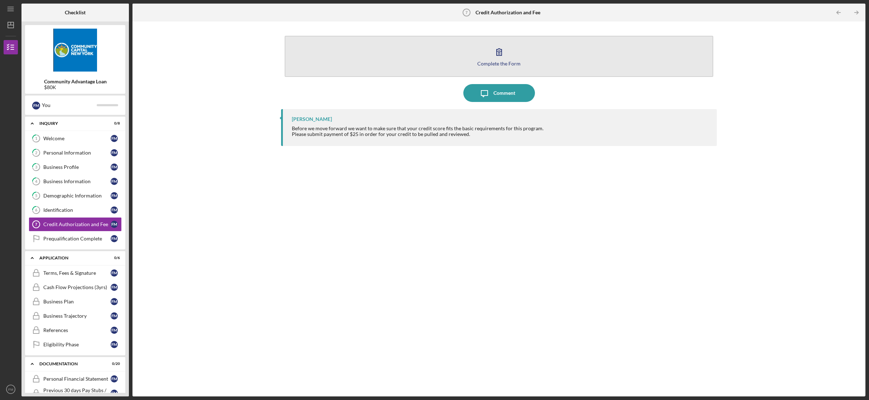
click at [497, 52] on icon "button" at bounding box center [499, 52] width 18 height 18
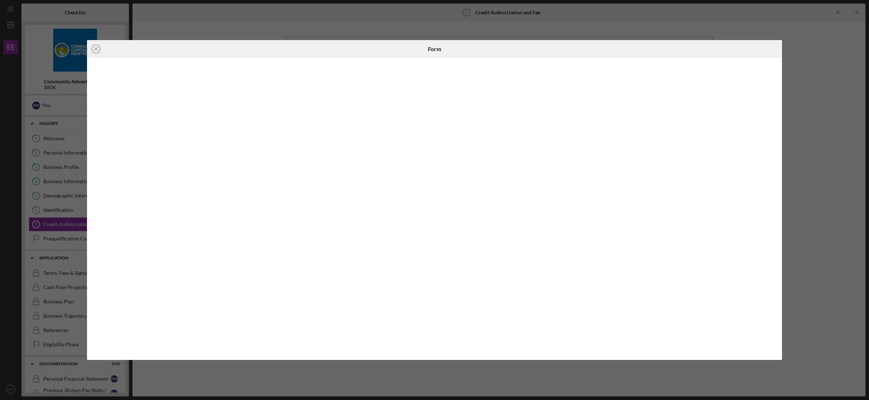
click at [98, 48] on icon "Icon/Close" at bounding box center [96, 49] width 18 height 18
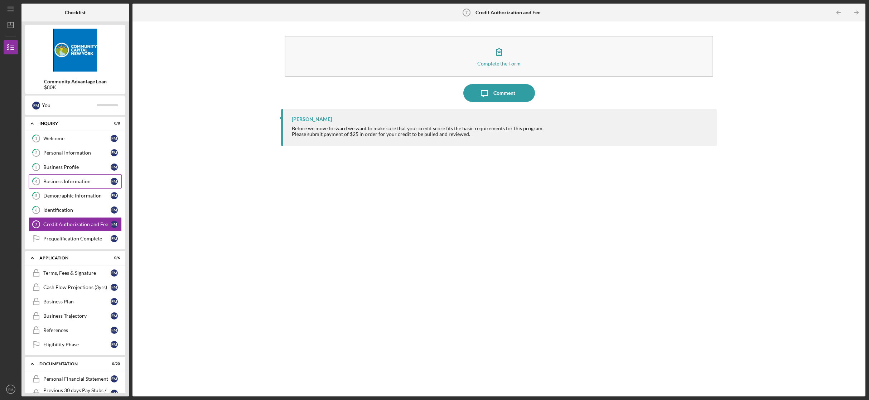
click at [74, 183] on div "Business Information" at bounding box center [76, 182] width 67 height 6
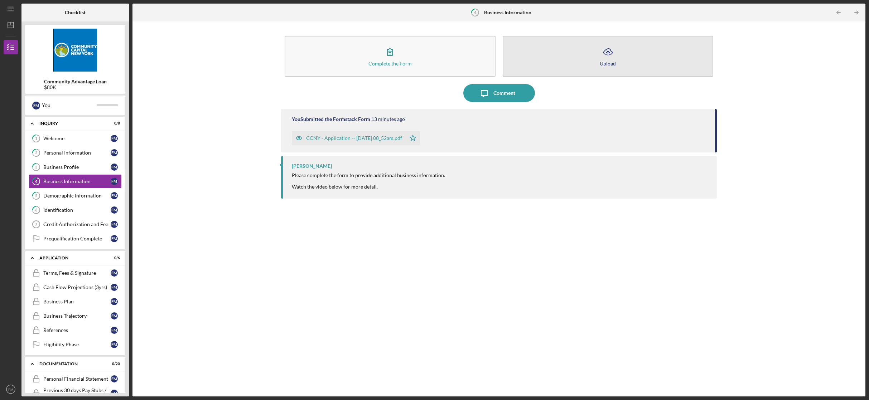
click at [623, 56] on button "Icon/Upload Upload" at bounding box center [608, 56] width 211 height 41
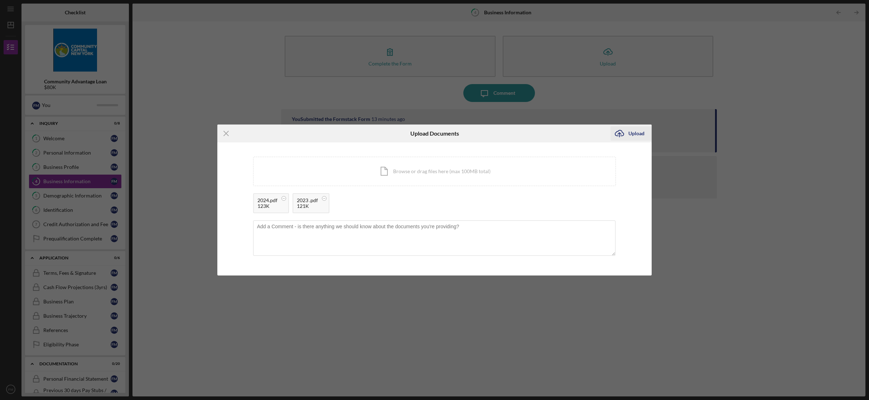
click at [638, 135] on div "Upload" at bounding box center [636, 133] width 16 height 14
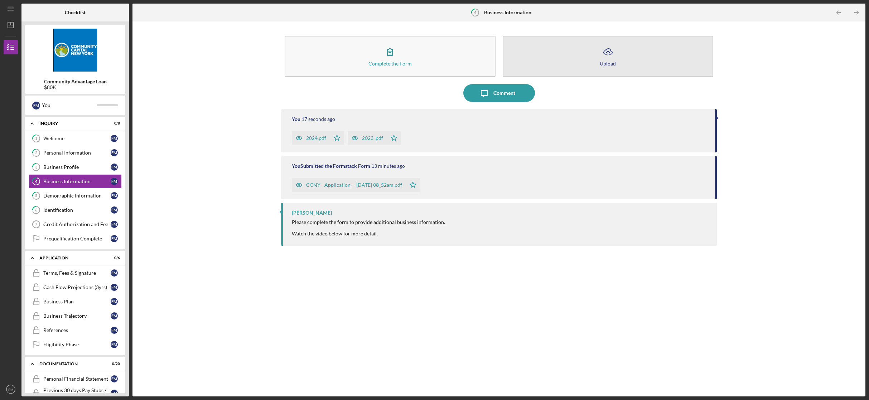
click at [608, 51] on g "button" at bounding box center [608, 52] width 9 height 7
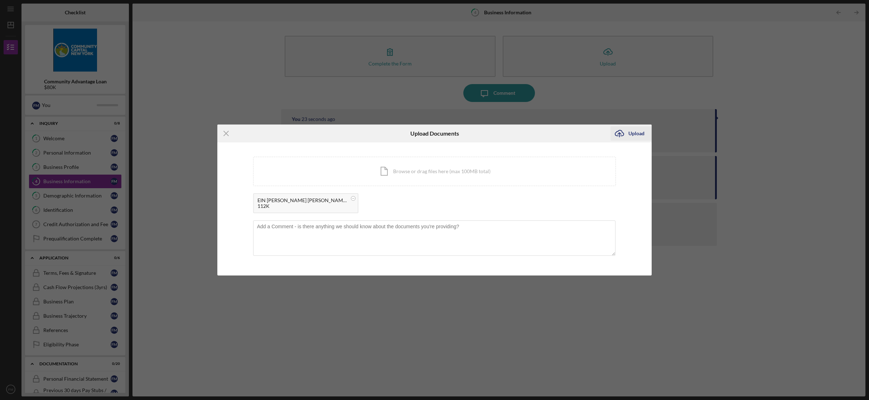
click at [633, 135] on div "Upload" at bounding box center [636, 133] width 16 height 14
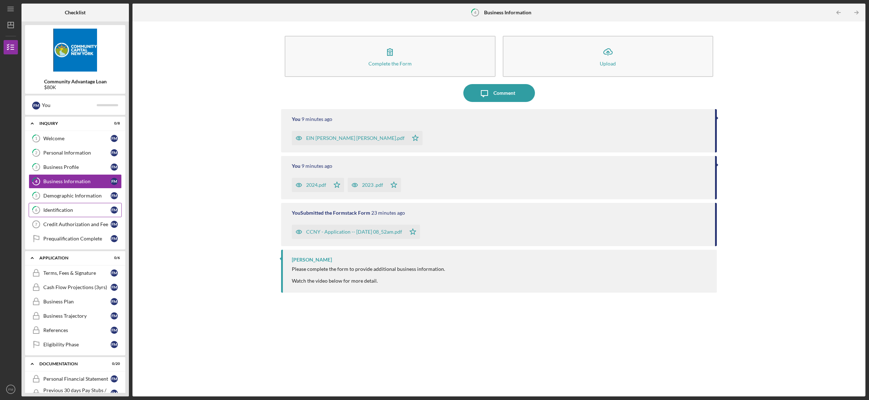
click at [62, 211] on div "Identification" at bounding box center [76, 210] width 67 height 6
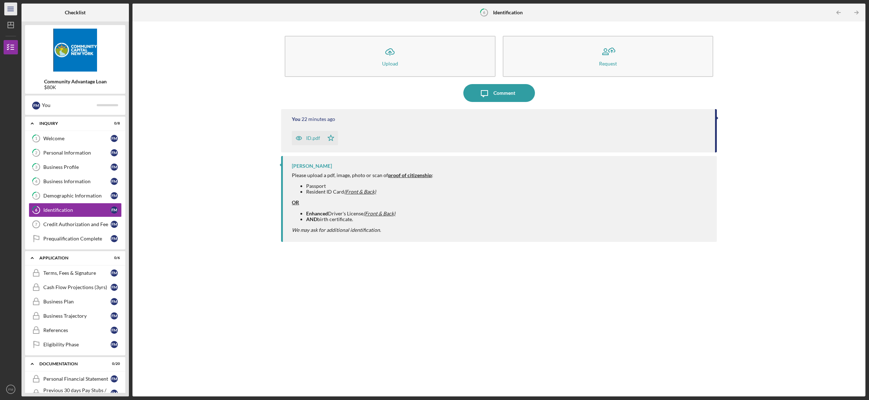
click at [11, 12] on icon "Icon/Menu" at bounding box center [11, 9] width 16 height 16
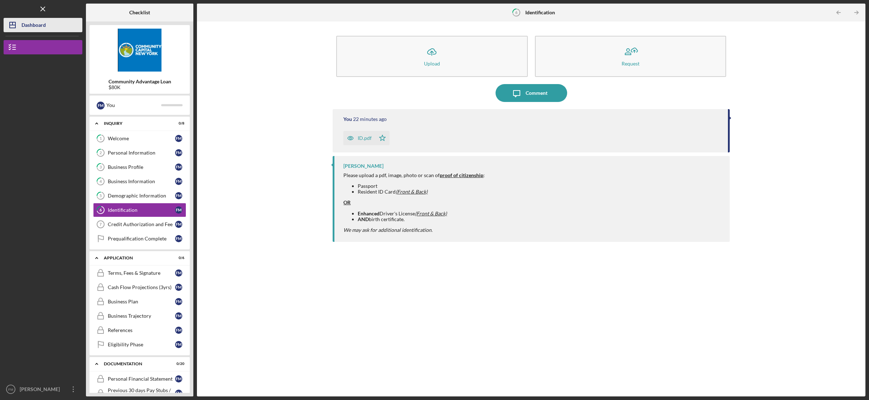
click at [24, 27] on div "Dashboard" at bounding box center [33, 26] width 24 height 16
